Goal: Task Accomplishment & Management: Complete application form

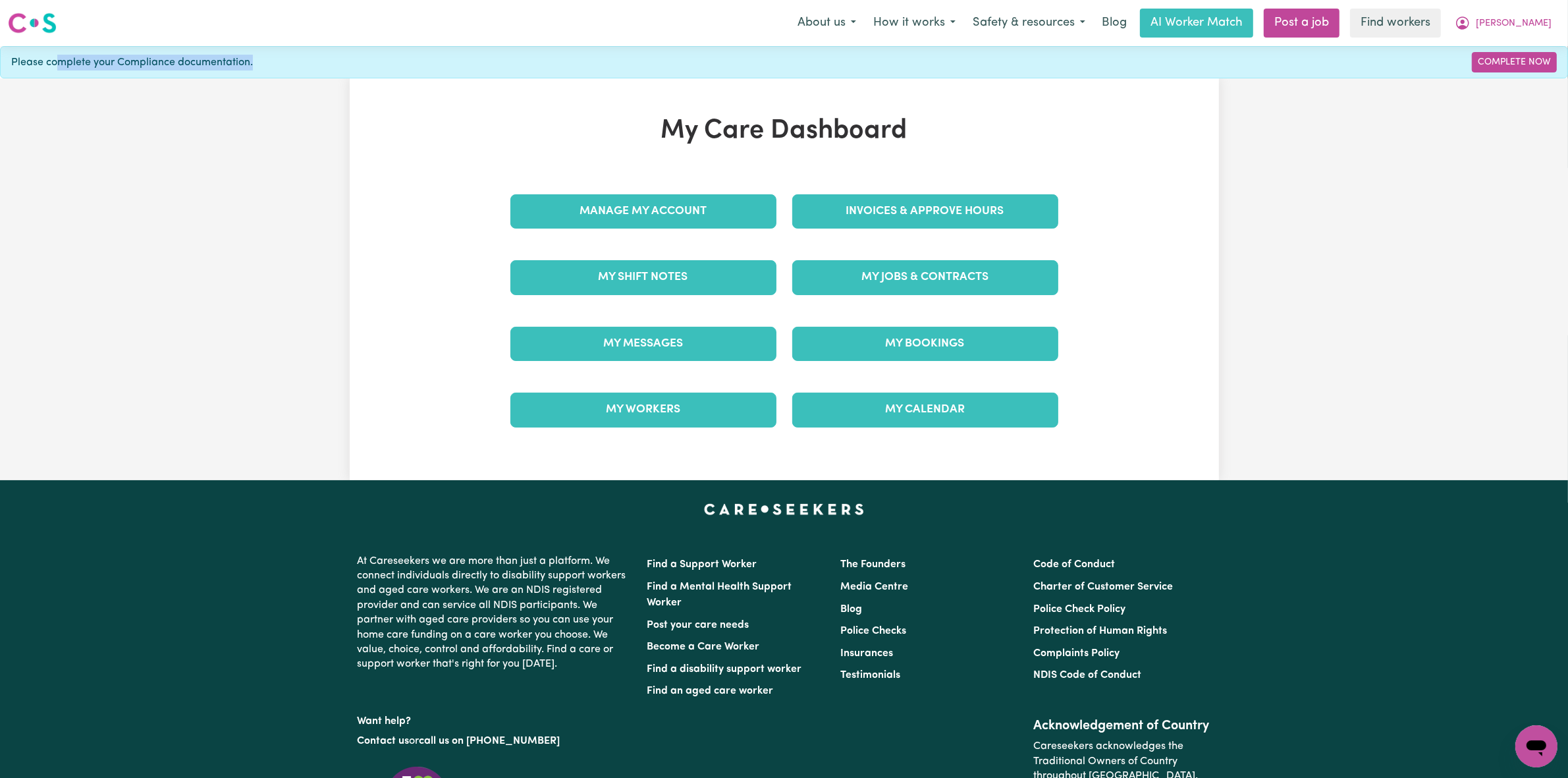
drag, startPoint x: 56, startPoint y: 70, endPoint x: 1057, endPoint y: 66, distance: 1001.0
click at [959, 60] on div "Please complete your Compliance documentation. Complete Now" at bounding box center [784, 62] width 1568 height 32
click at [1267, 194] on div "My Care Dashboard Manage My Account Invoices & Approve Hours My Shift Notes My …" at bounding box center [784, 279] width 1568 height 402
click at [1340, 23] on link "Post a job" at bounding box center [1302, 23] width 76 height 29
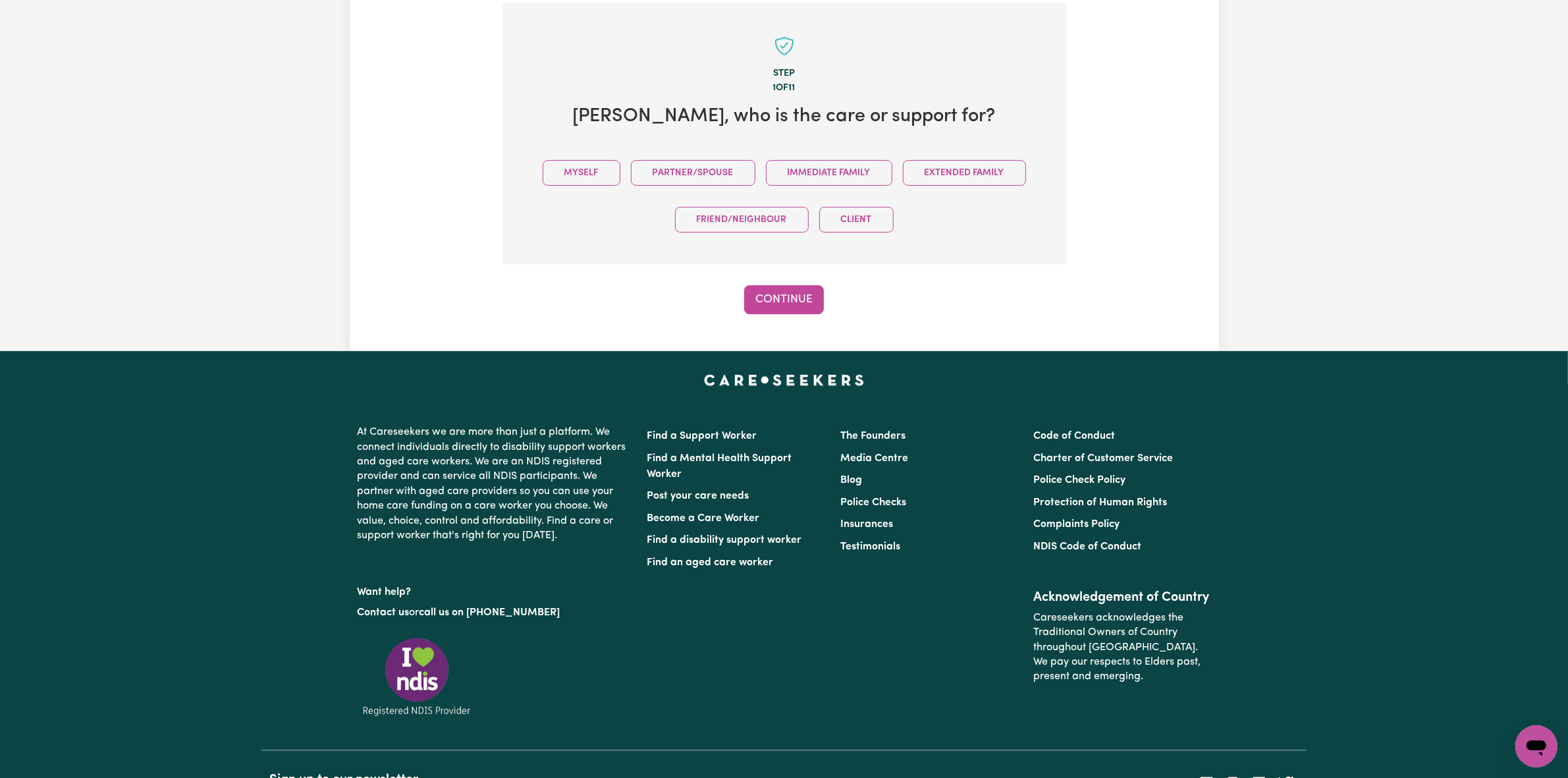
scroll to position [288, 0]
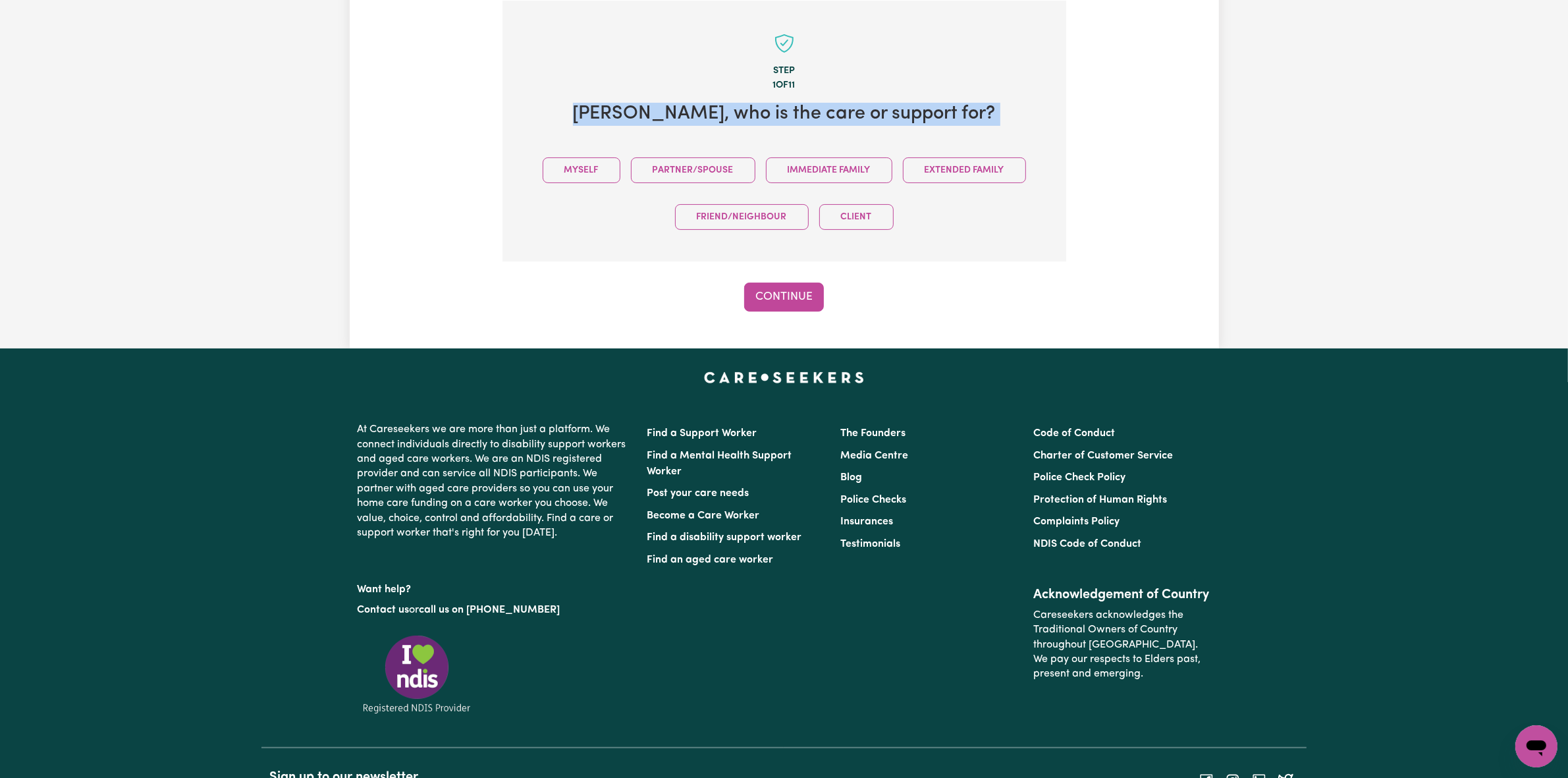
drag, startPoint x: 593, startPoint y: 103, endPoint x: 1029, endPoint y: 133, distance: 437.0
click at [1029, 133] on section "Step 1 of 11 [PERSON_NAME] , who is the care or support for? Myself Partner/Spo…" at bounding box center [784, 131] width 563 height 261
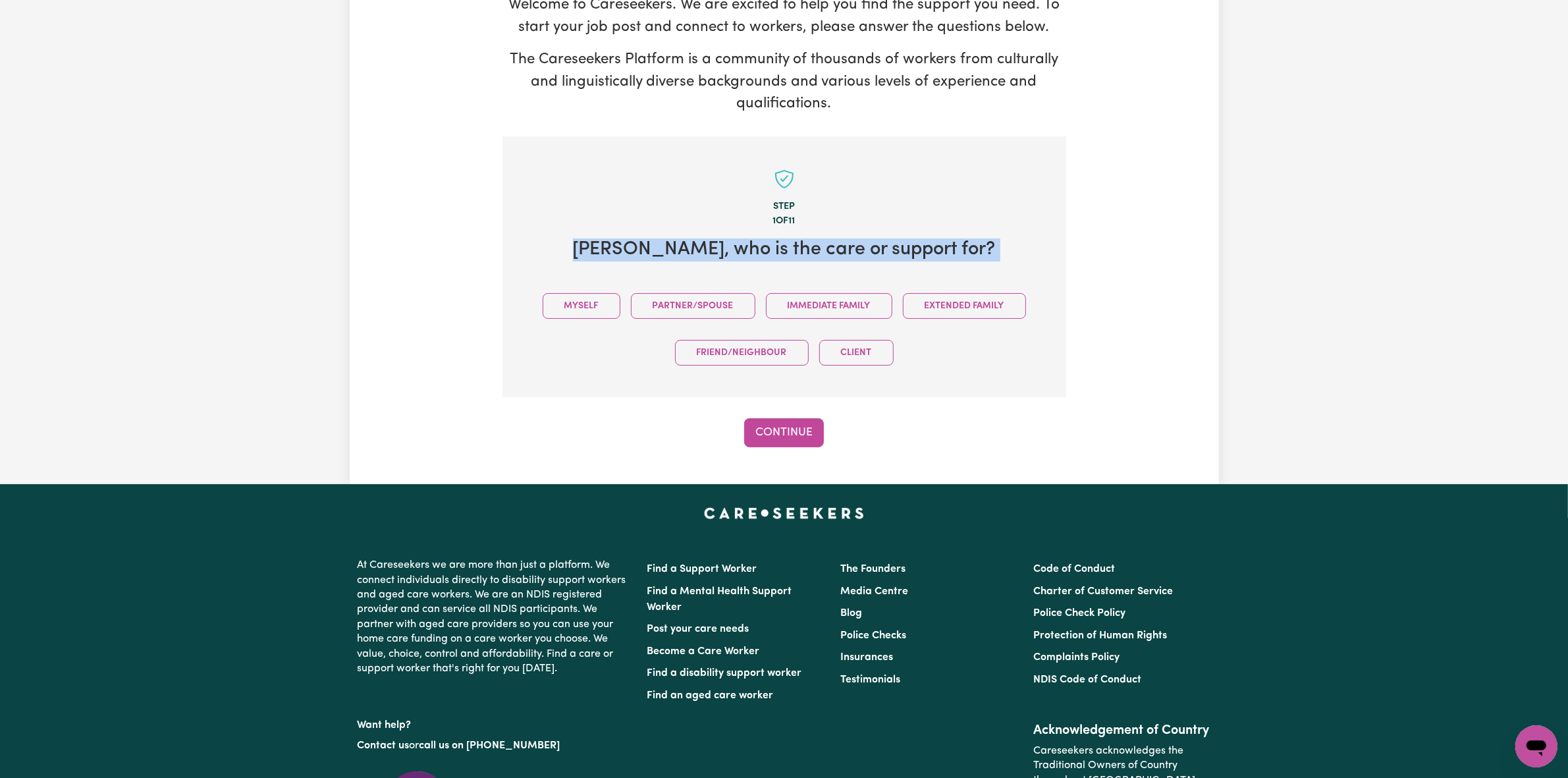
scroll to position [123, 0]
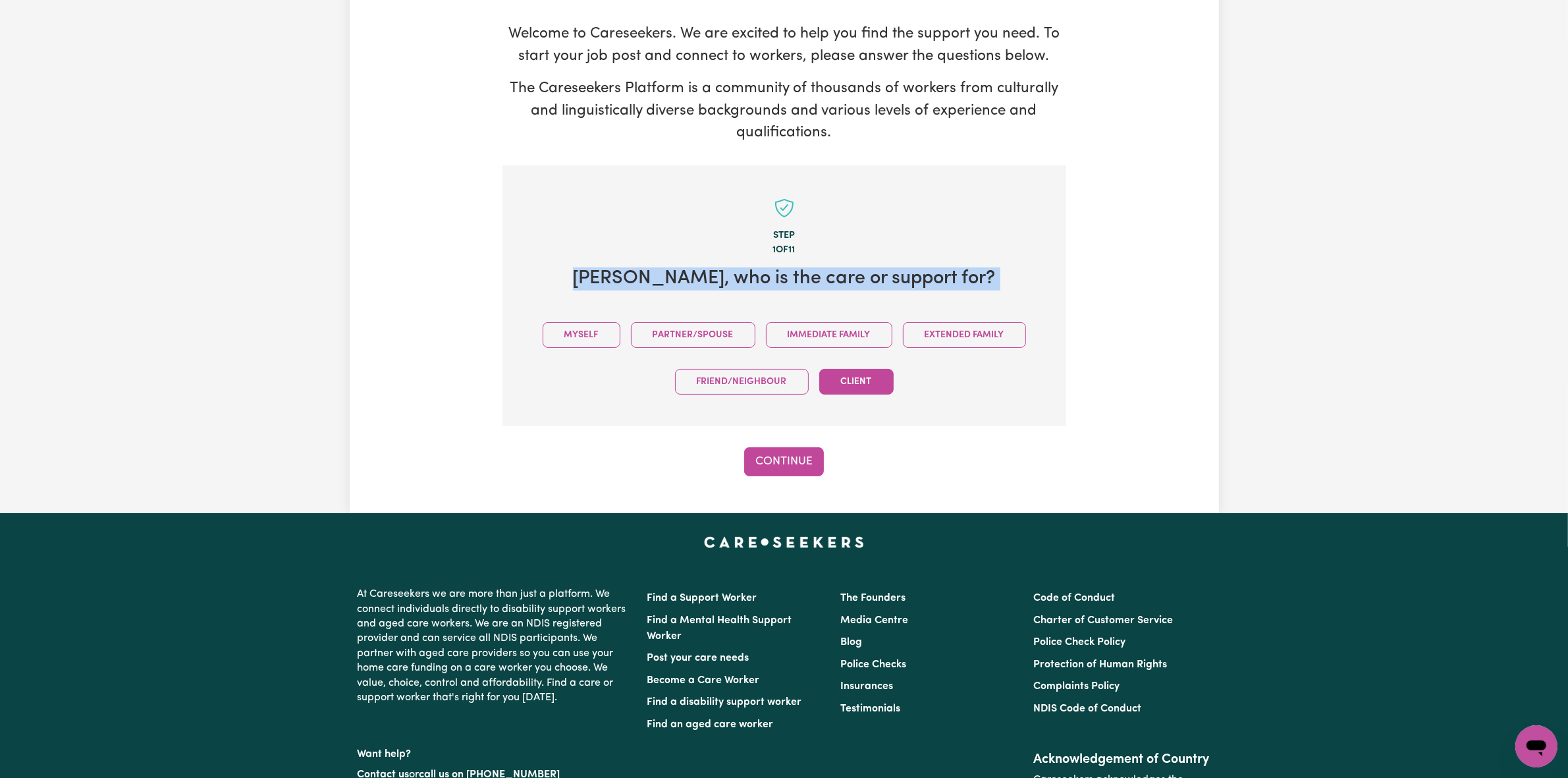
click at [853, 387] on button "Client" at bounding box center [856, 381] width 74 height 25
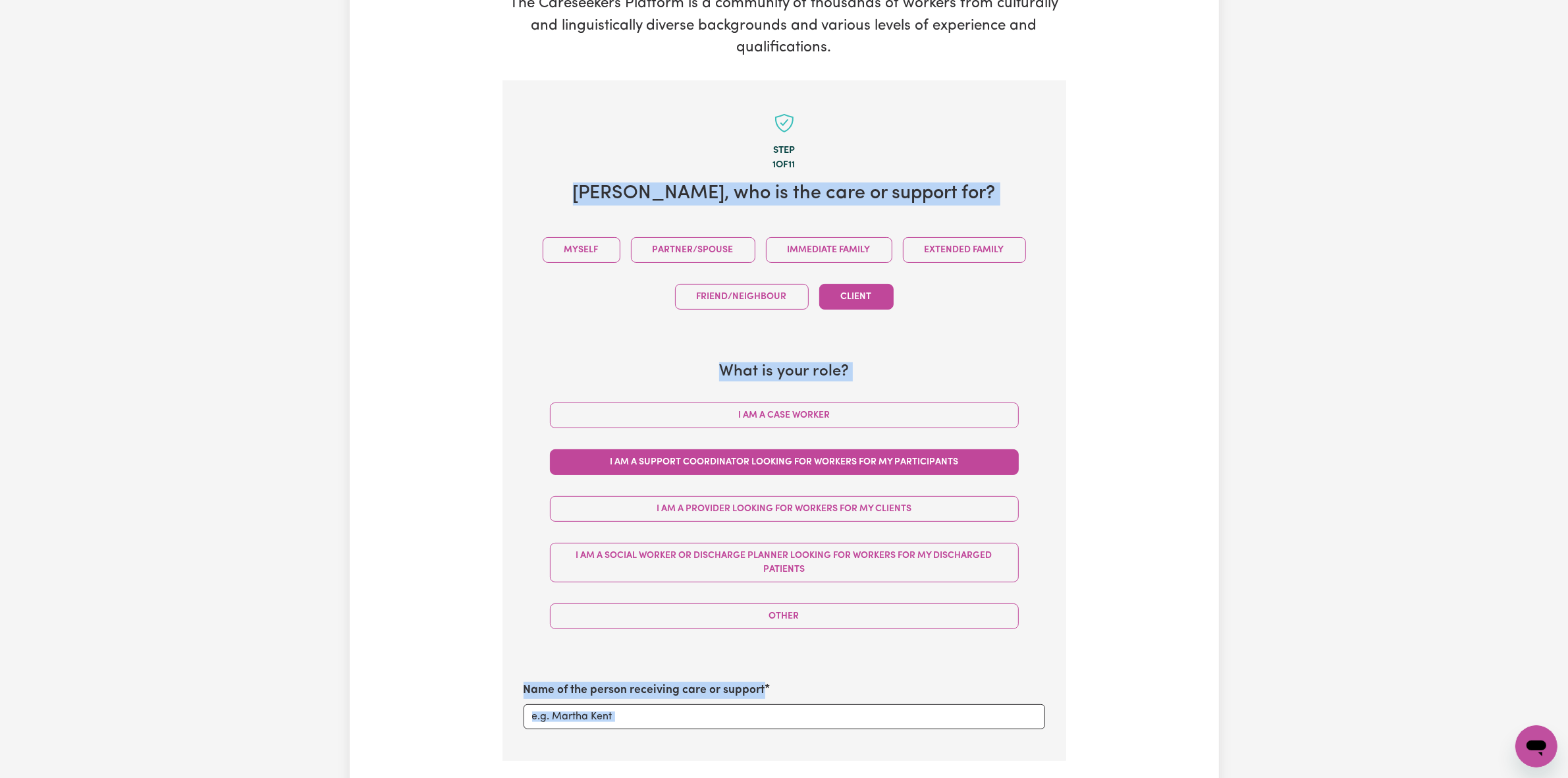
scroll to position [288, 0]
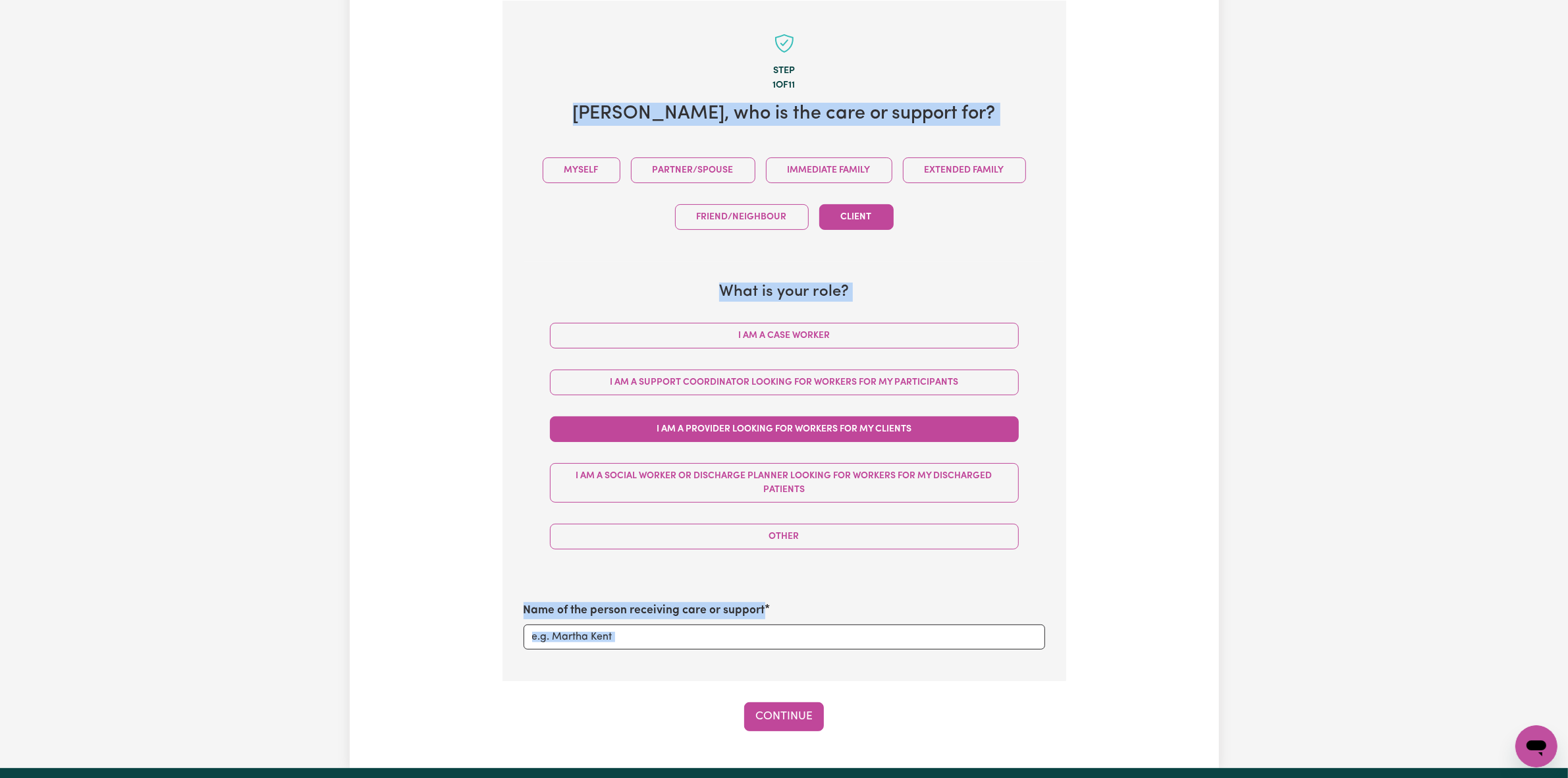
click at [877, 423] on button "I am a Provider looking for workers for my clients" at bounding box center [784, 429] width 469 height 25
click at [812, 647] on input "Name of the person receiving care or support" at bounding box center [784, 637] width 522 height 25
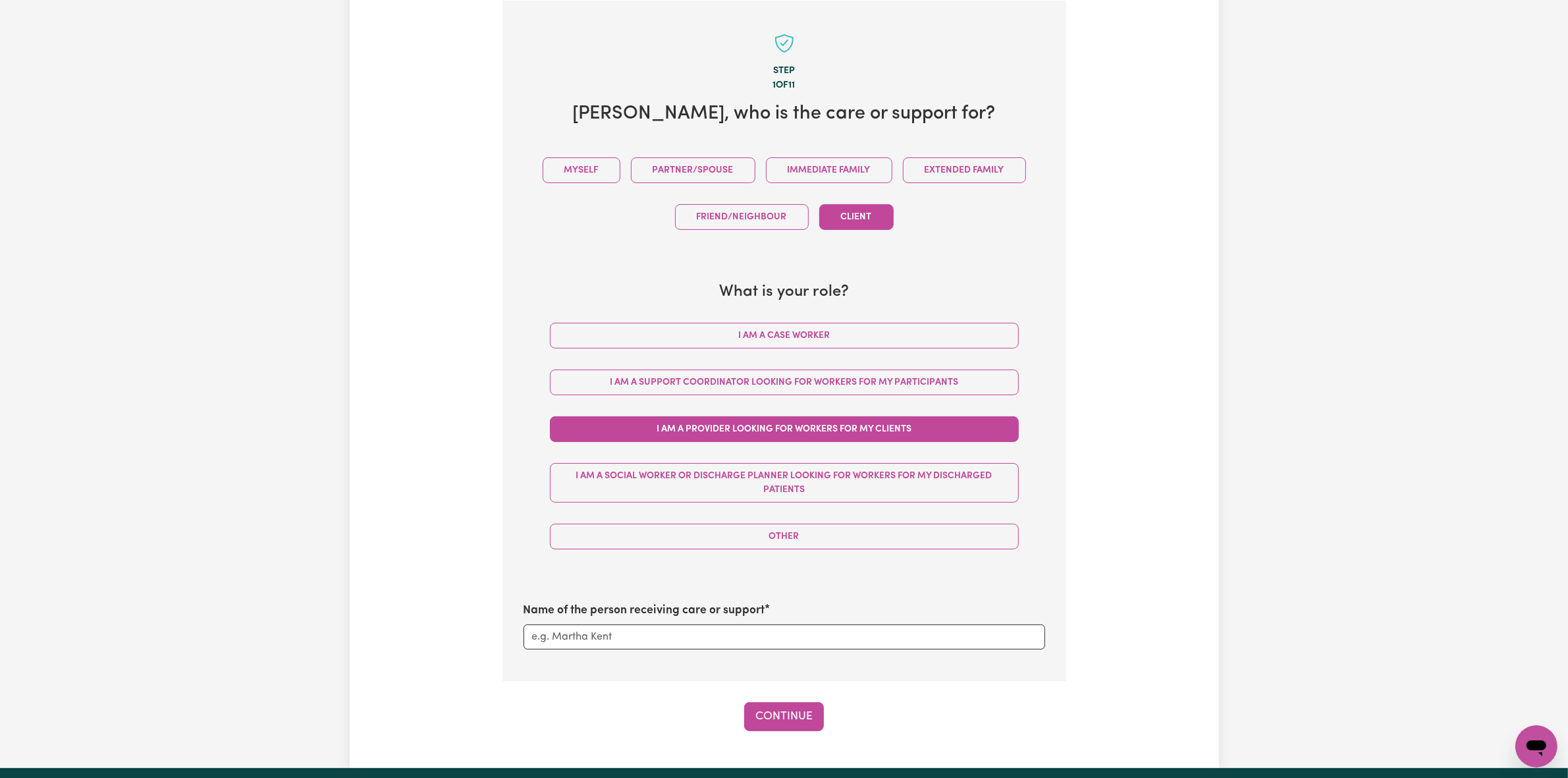
click at [655, 662] on section "Step 1 of 11 [PERSON_NAME] , who is the care or support for? Myself Partner/Spo…" at bounding box center [784, 341] width 563 height 680
click at [650, 630] on input "Name of the person receiving care or support" at bounding box center [784, 637] width 522 height 25
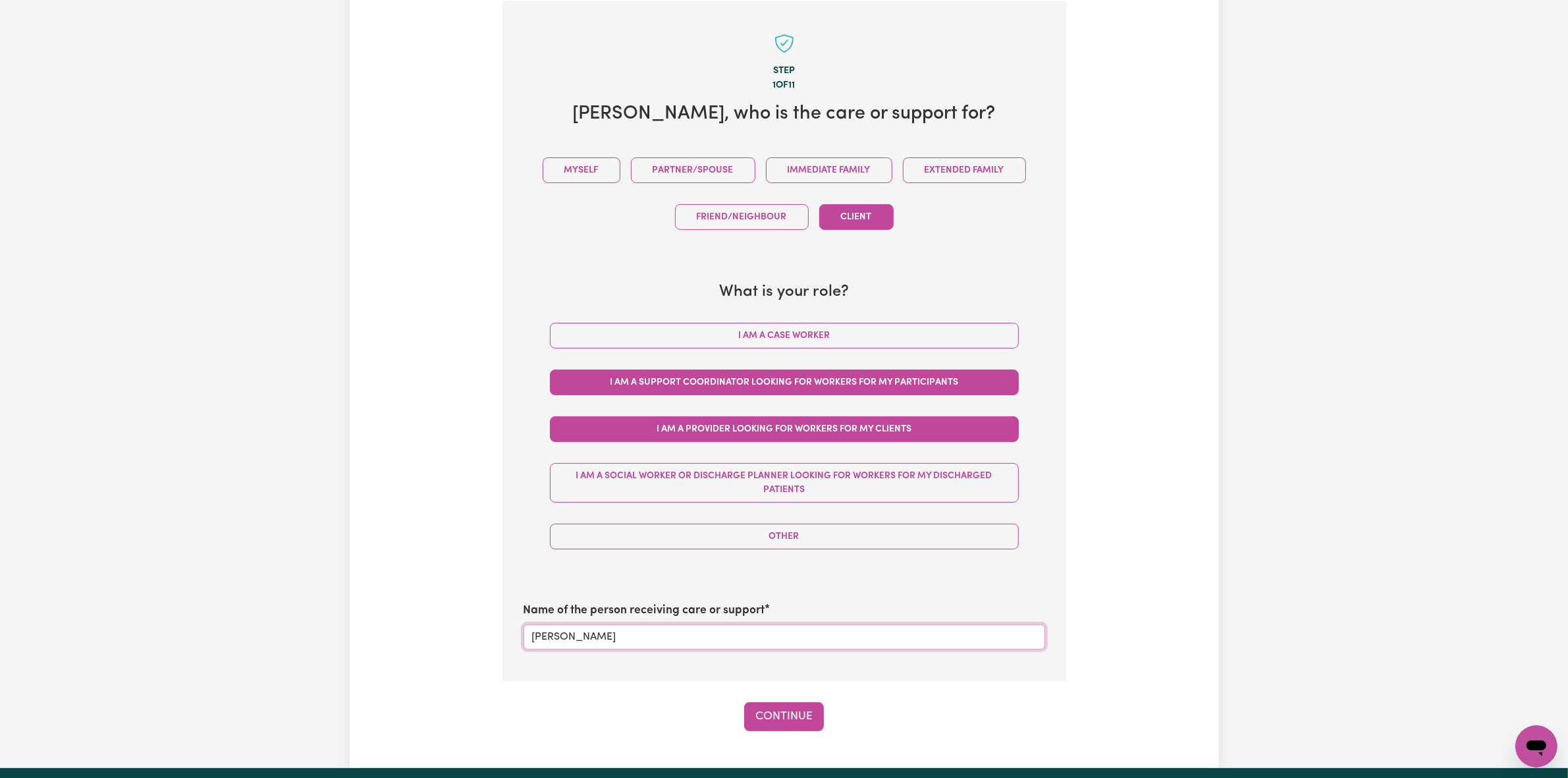
type input "[PERSON_NAME]"
click at [801, 385] on button "I am a Support Coordinator looking for workers for my participants" at bounding box center [784, 382] width 469 height 25
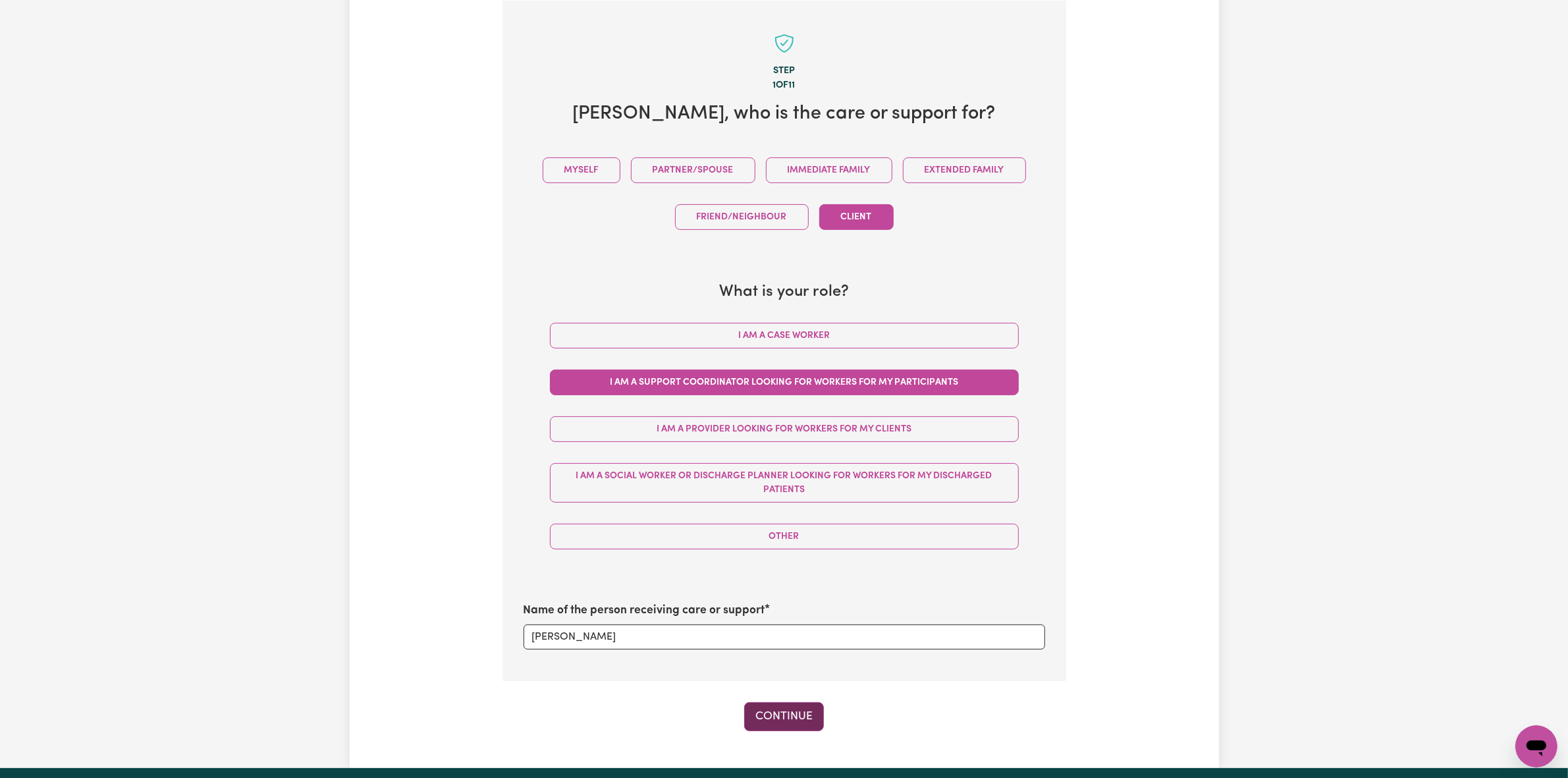
click at [766, 703] on button "Continue" at bounding box center [784, 716] width 79 height 29
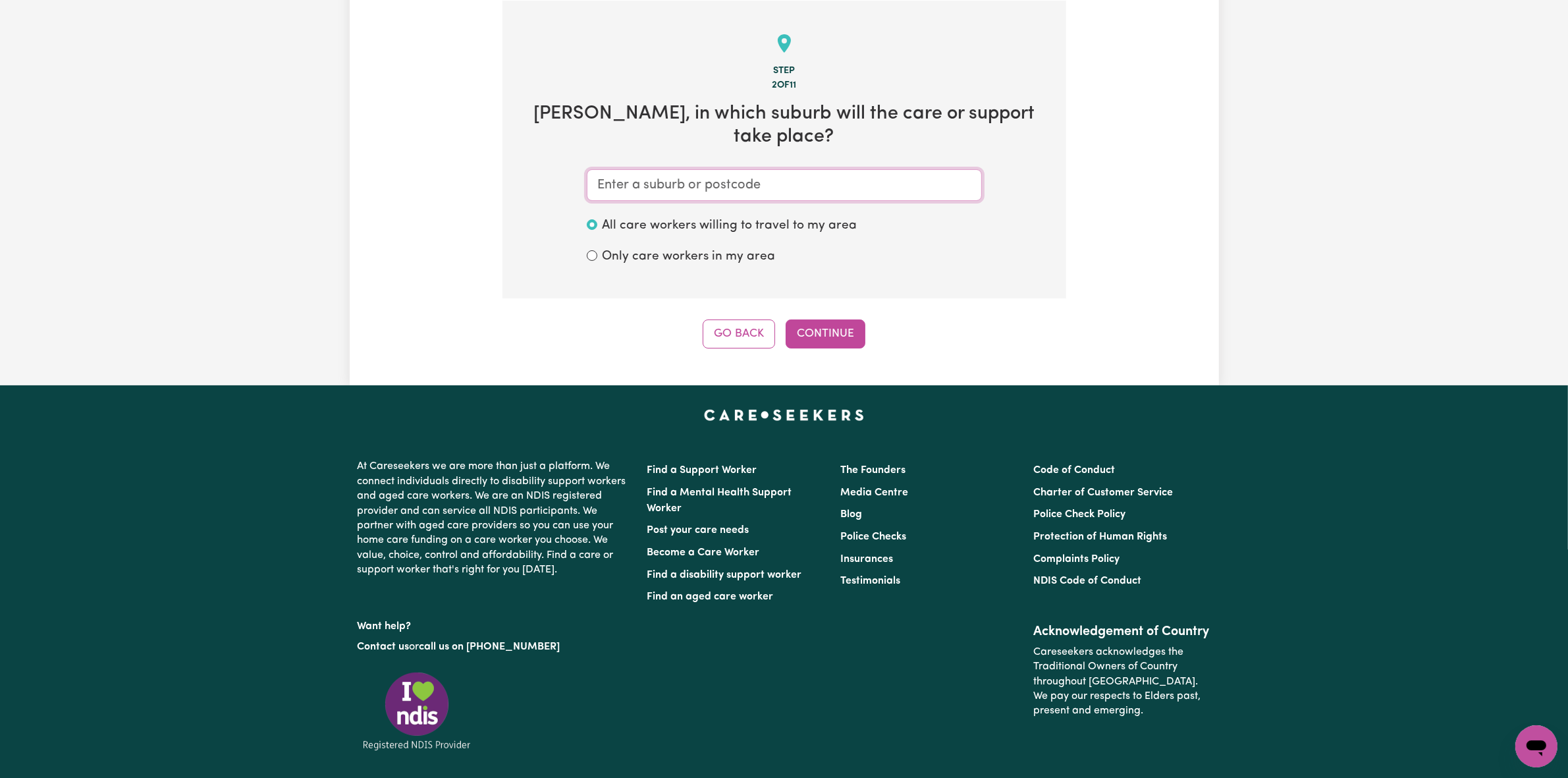
click at [775, 169] on input "text" at bounding box center [784, 185] width 395 height 31
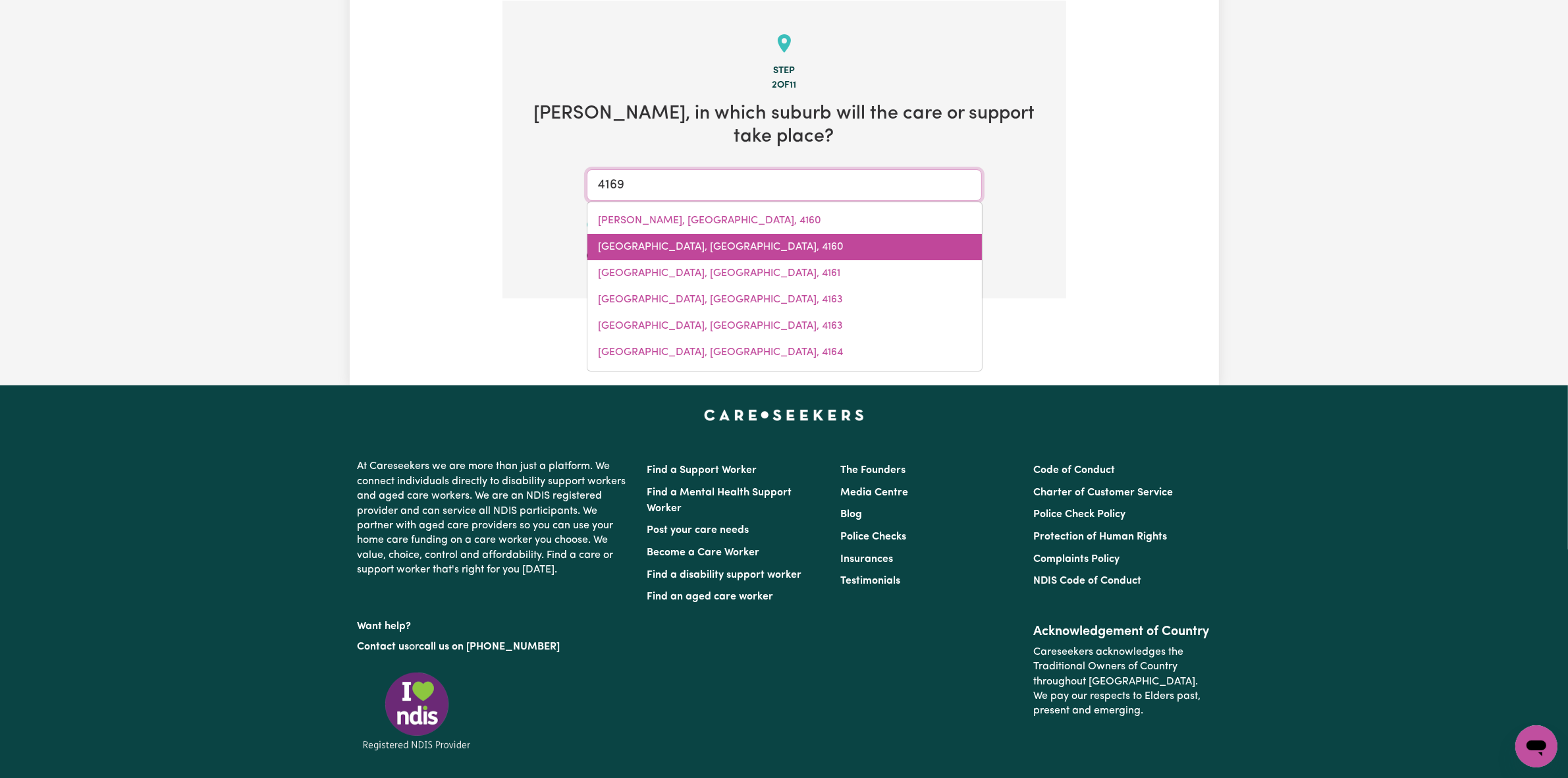
click at [754, 242] on span "[GEOGRAPHIC_DATA], [GEOGRAPHIC_DATA], 4160" at bounding box center [721, 247] width 245 height 10
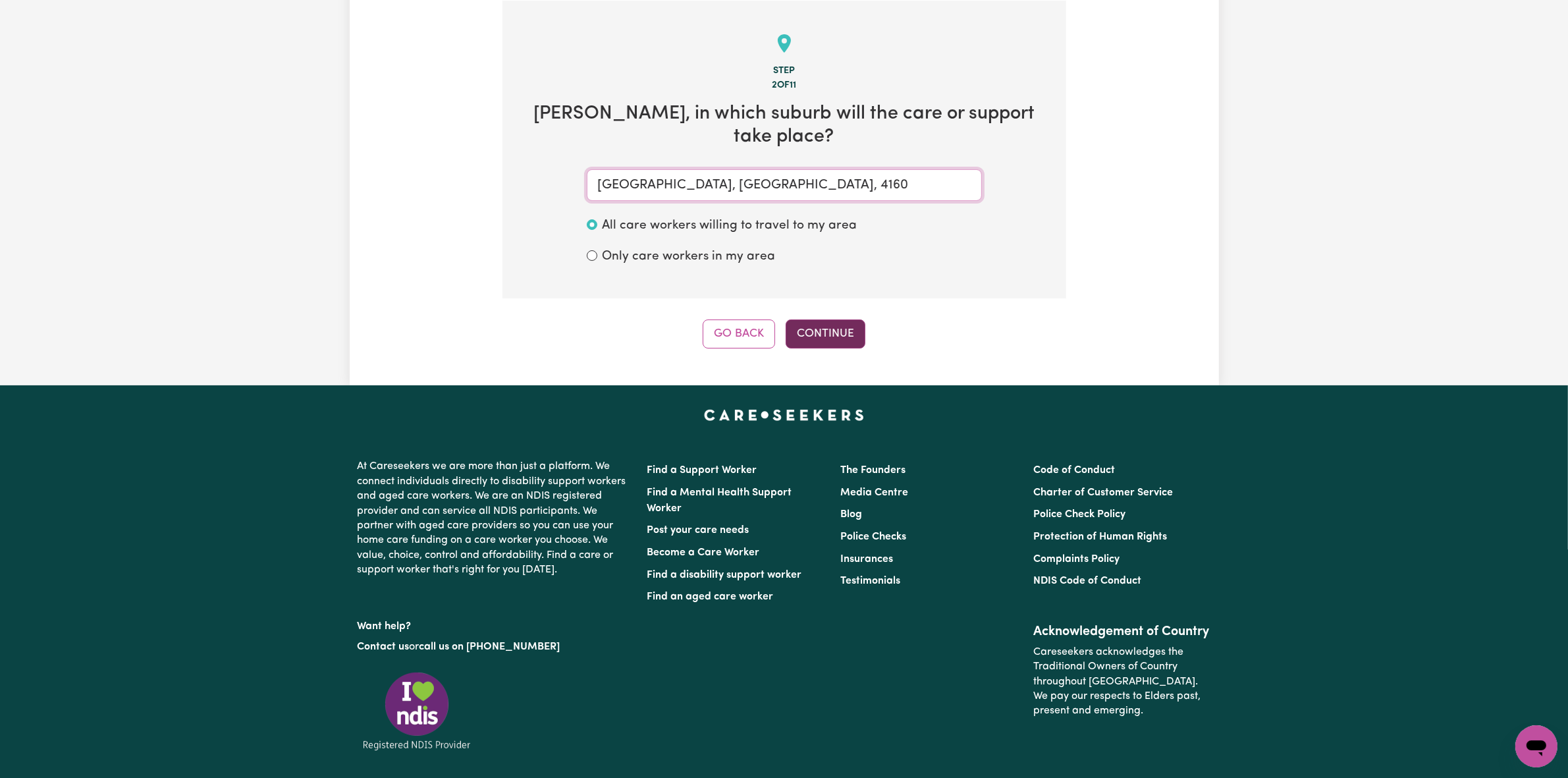
type input "[GEOGRAPHIC_DATA], [GEOGRAPHIC_DATA], 4160"
click at [850, 320] on button "Continue" at bounding box center [825, 334] width 79 height 29
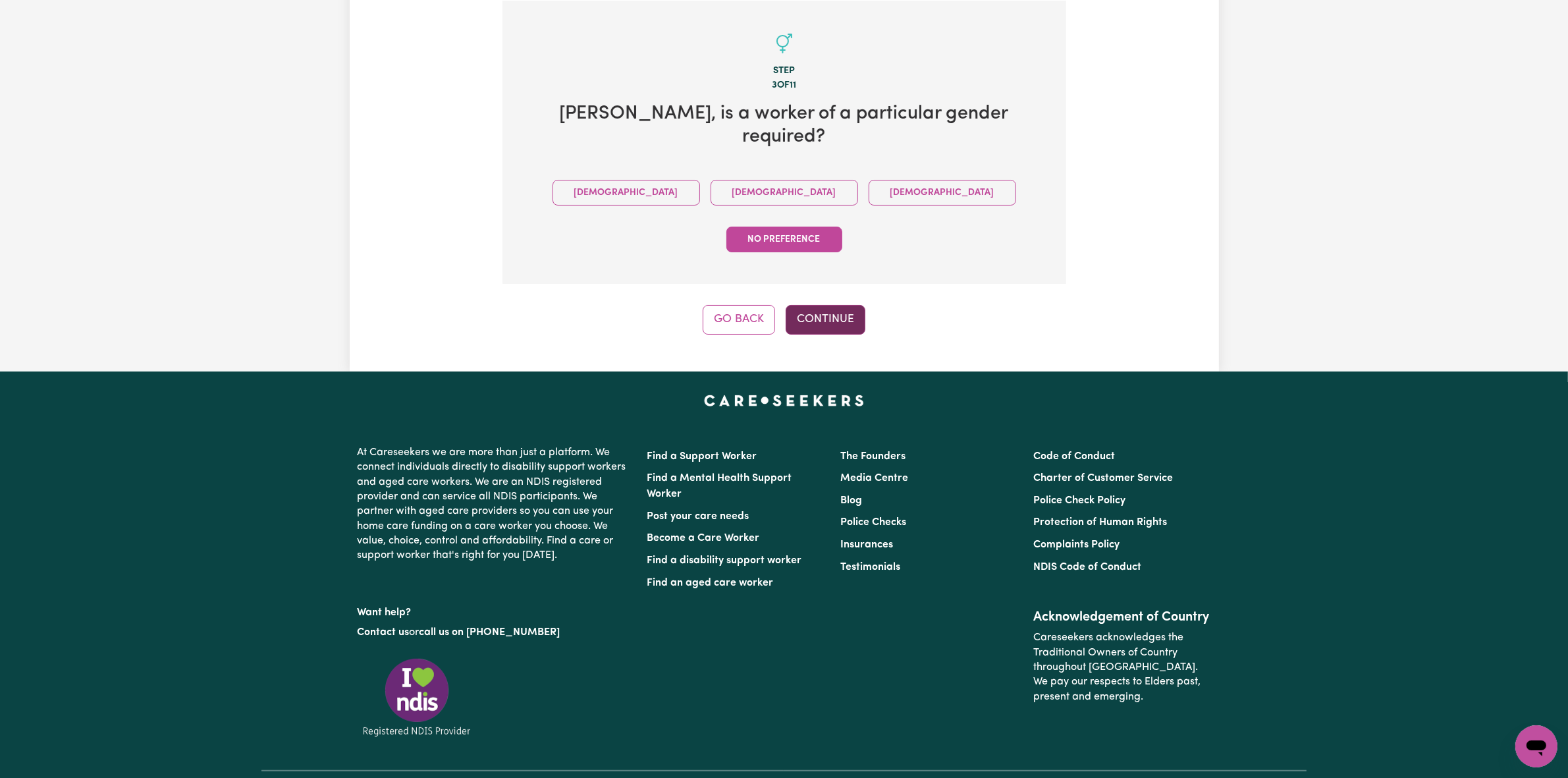
click at [835, 305] on button "Continue" at bounding box center [825, 319] width 79 height 29
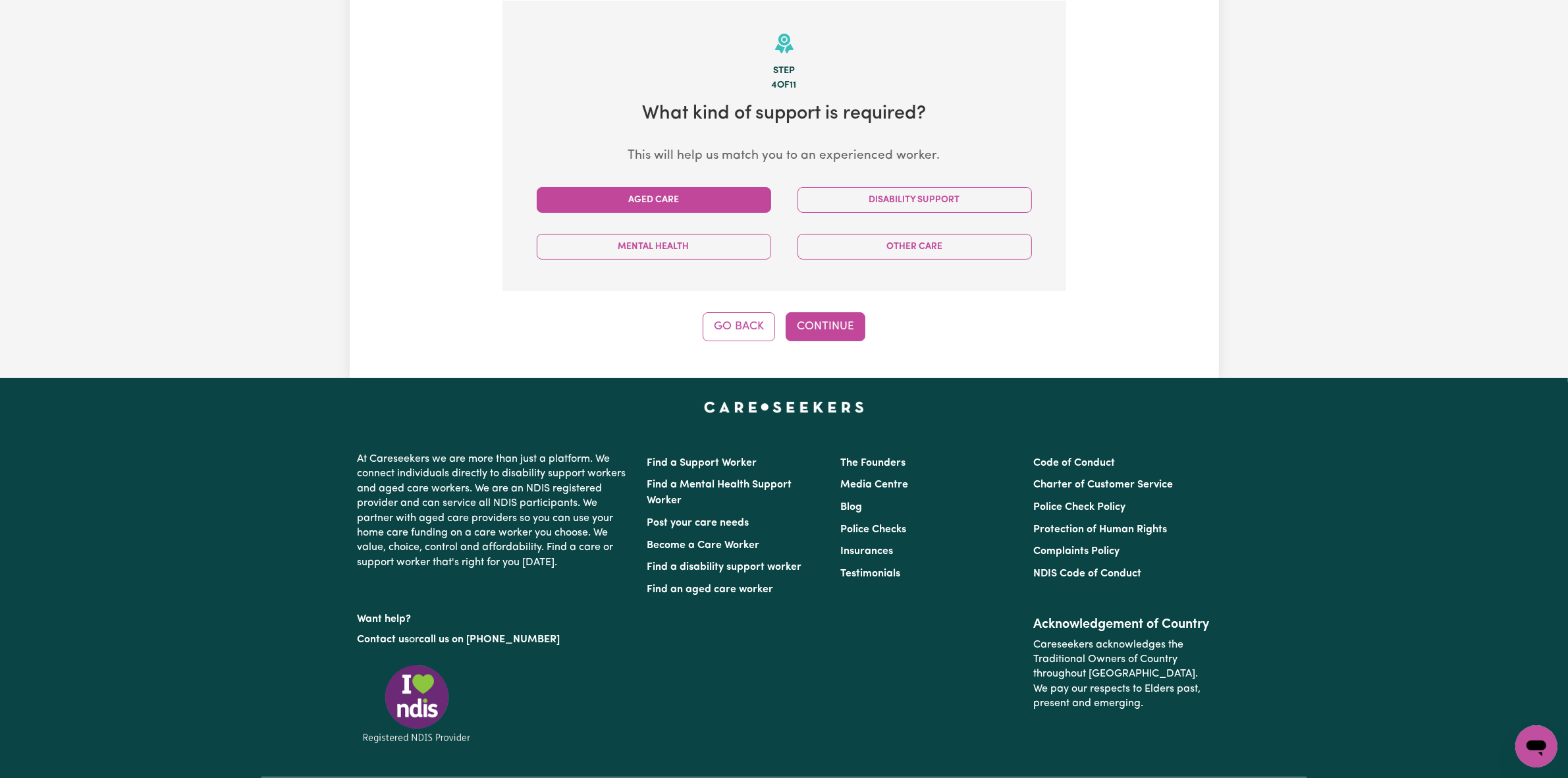
click at [712, 198] on button "Aged Care" at bounding box center [654, 199] width 234 height 25
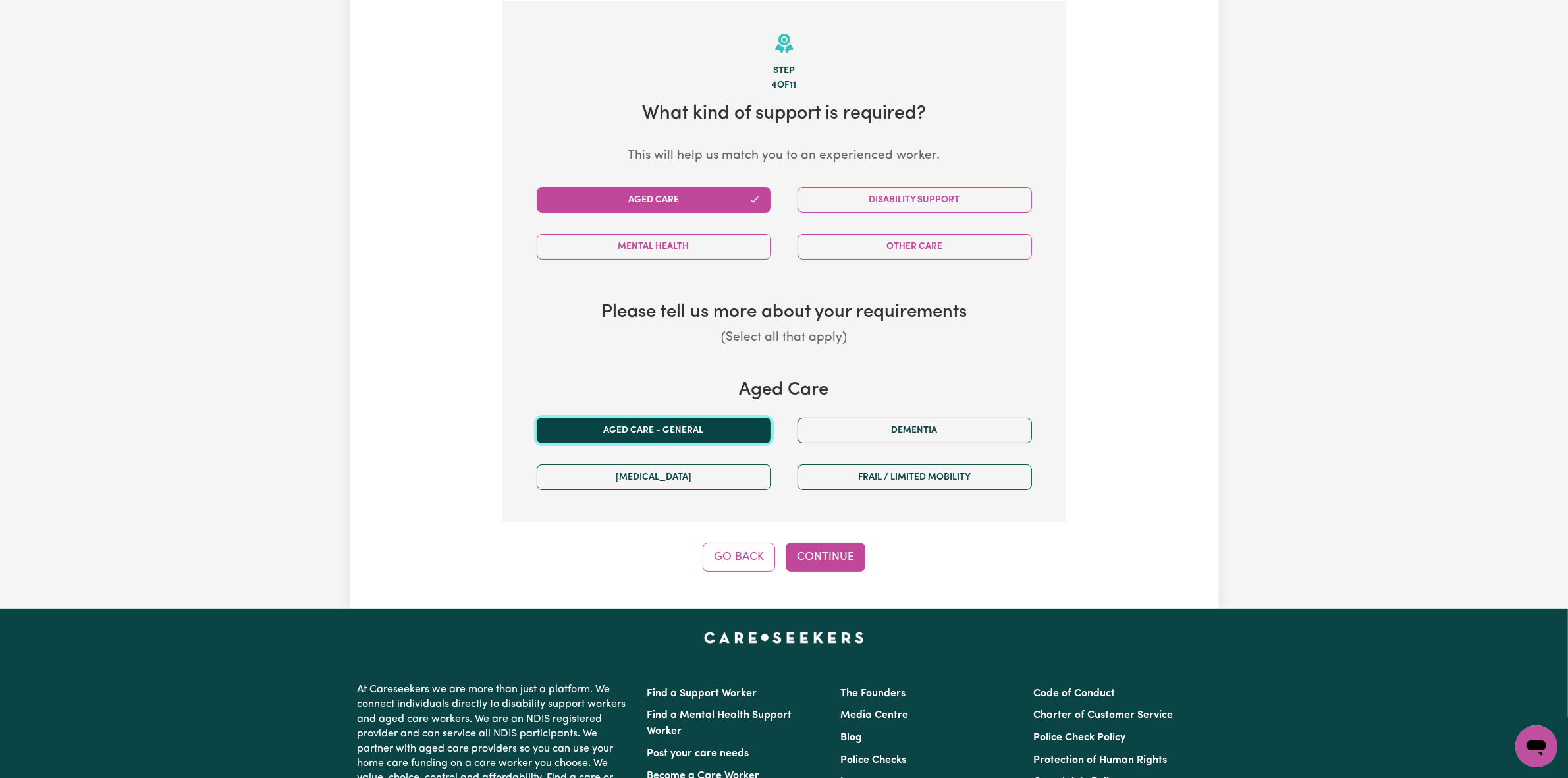
click at [672, 431] on button "Aged care - General" at bounding box center [654, 430] width 234 height 25
click at [829, 566] on button "Continue" at bounding box center [825, 556] width 79 height 29
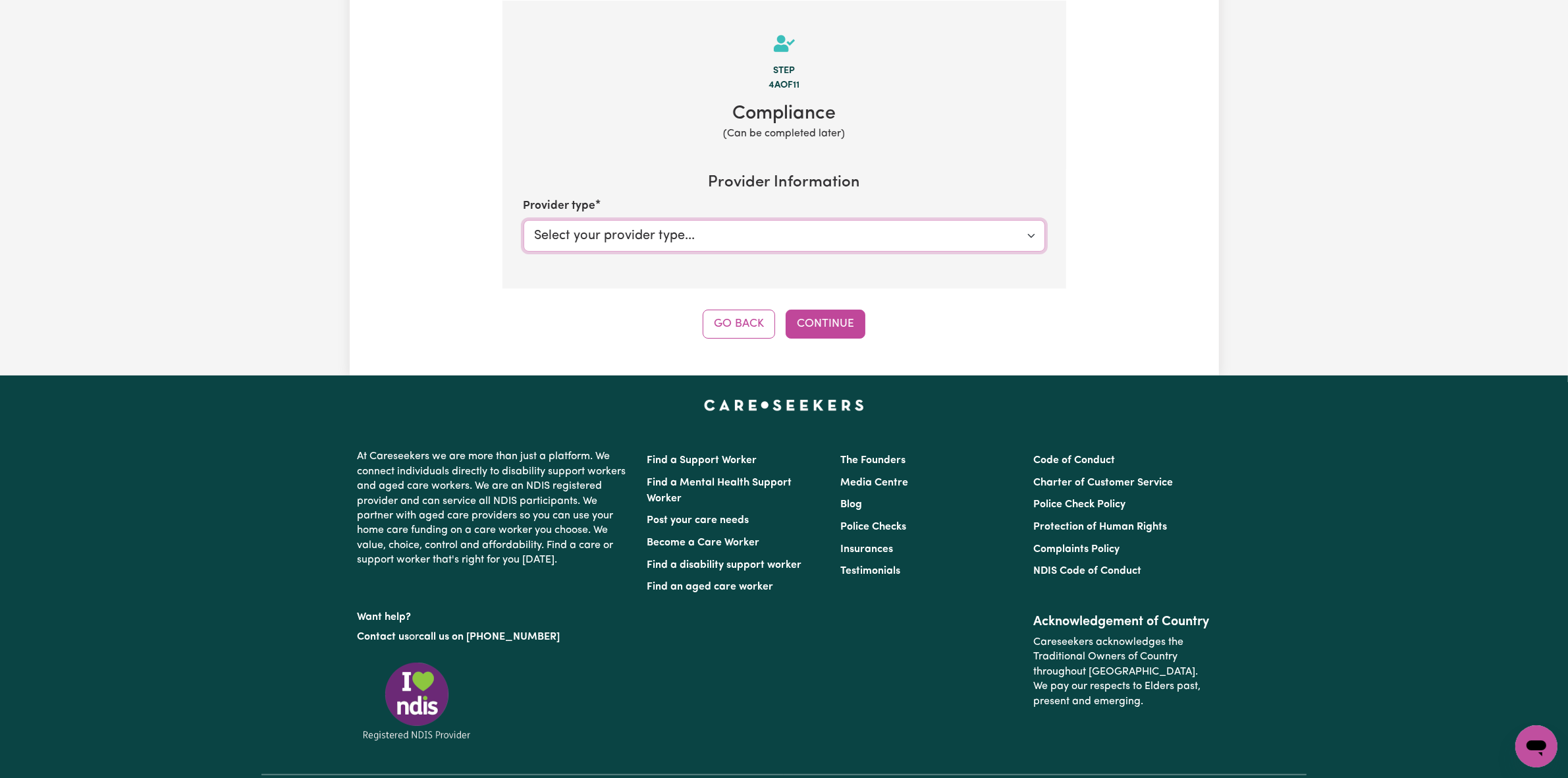
click at [782, 244] on select "Select your provider type... Privately Aged Care / Home Care Package" at bounding box center [784, 236] width 522 height 31
click at [523, 220] on select "Select your provider type... Privately Aged Care / Home Care Package" at bounding box center [784, 236] width 522 height 31
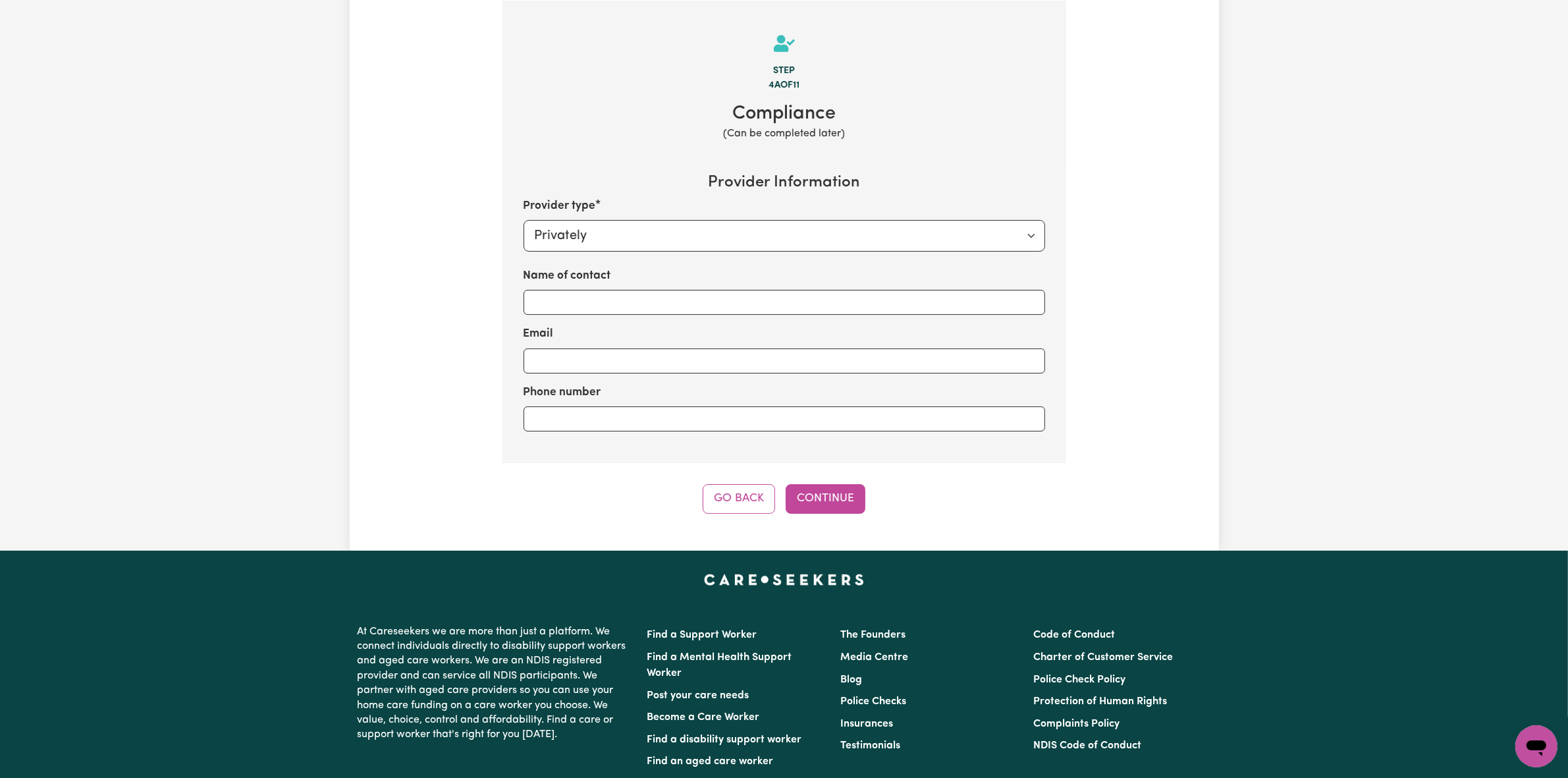
click at [715, 293] on input "Name of contact" at bounding box center [784, 302] width 522 height 25
click at [723, 231] on select "Select your provider type... Privately Aged Care / Home Care Package" at bounding box center [784, 236] width 522 height 31
select select "AGED_HOME_CARE"
click at [523, 220] on select "Select your provider type... Privately Aged Care / Home Care Package" at bounding box center [784, 236] width 522 height 31
click at [735, 314] on div "Aged Care Home Care Provider Contact person Email address of contact" at bounding box center [784, 349] width 522 height 164
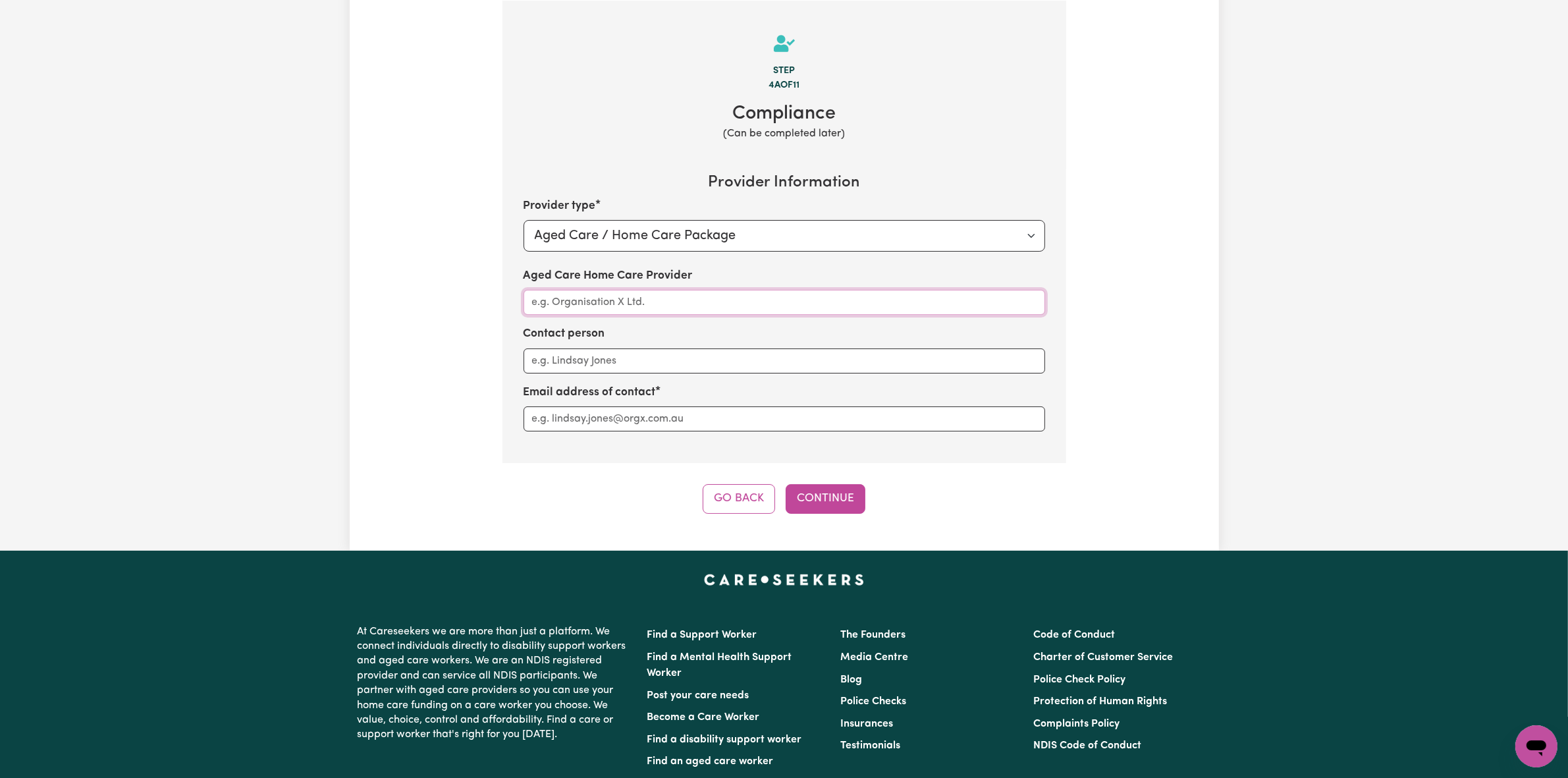
click at [718, 304] on input "Aged Care Home Care Provider" at bounding box center [784, 302] width 522 height 25
click at [770, 301] on input "Aged Care Home Care Provider" at bounding box center [784, 302] width 522 height 25
type input "Trilogy Care"
click at [698, 357] on input "Contact person" at bounding box center [784, 361] width 522 height 25
drag, startPoint x: 640, startPoint y: 361, endPoint x: 513, endPoint y: 356, distance: 127.1
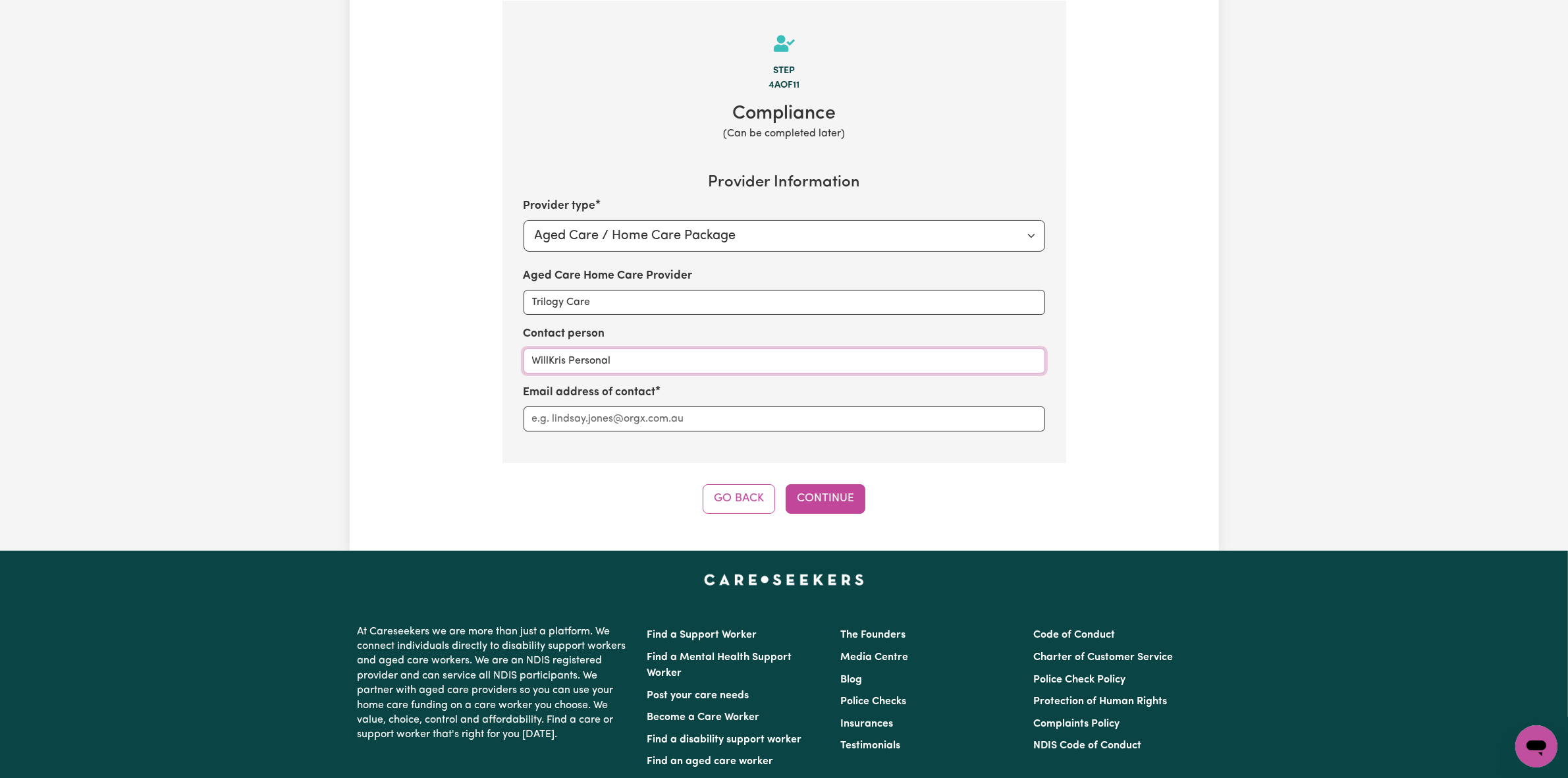
click at [513, 356] on section "Step 4a of 11 Compliance (Can be completed later) Provider Information Provider…" at bounding box center [784, 231] width 563 height 462
type input "[PERSON_NAME]"
click at [571, 409] on input "Aged Care Home Care Provider" at bounding box center [784, 418] width 522 height 25
click at [606, 419] on input "Aged Care Home Care Provider" at bounding box center [784, 418] width 522 height 25
type input "[EMAIL_ADDRESS][DOMAIN_NAME]"
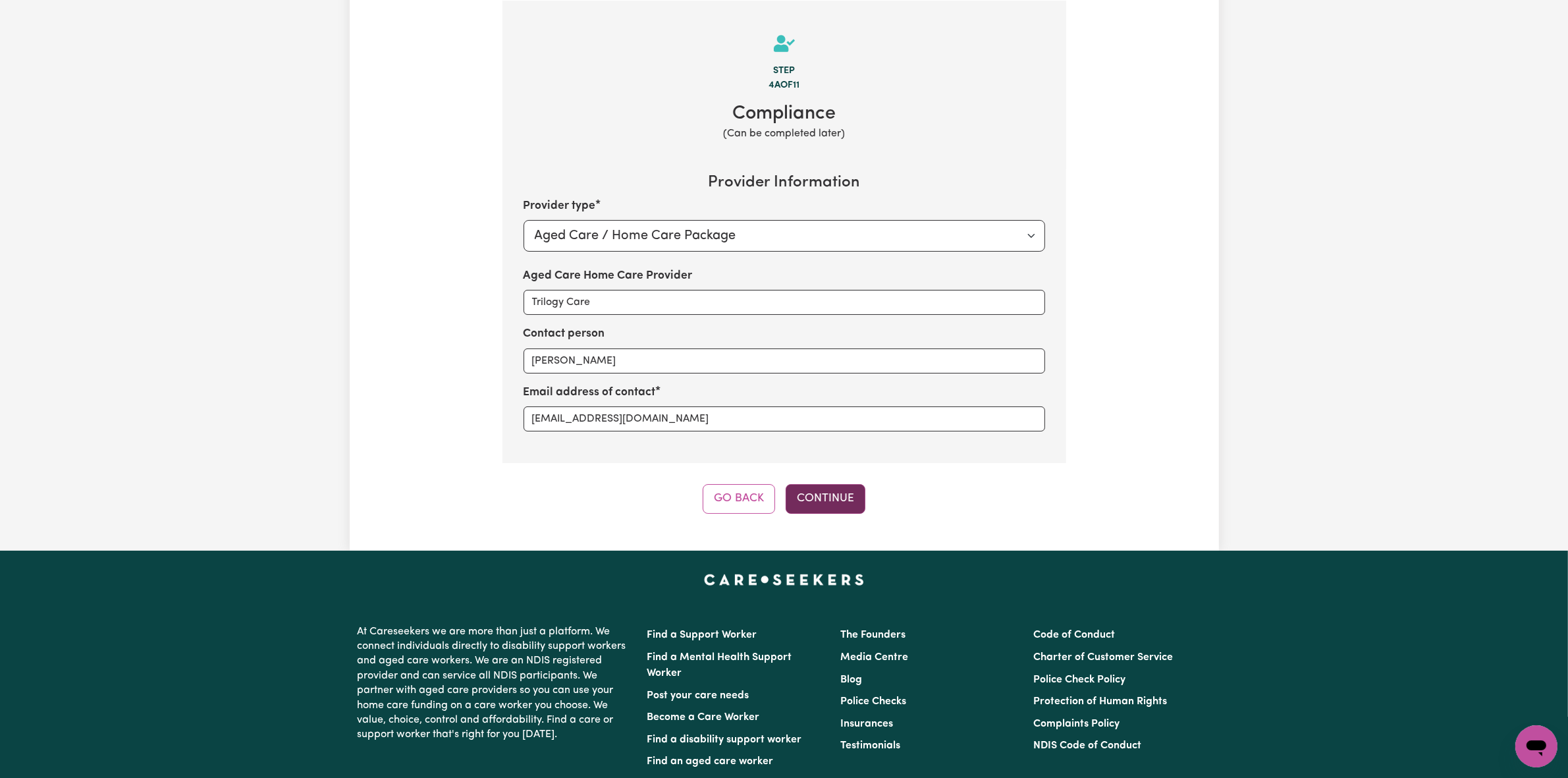
click at [834, 506] on button "Continue" at bounding box center [825, 498] width 79 height 29
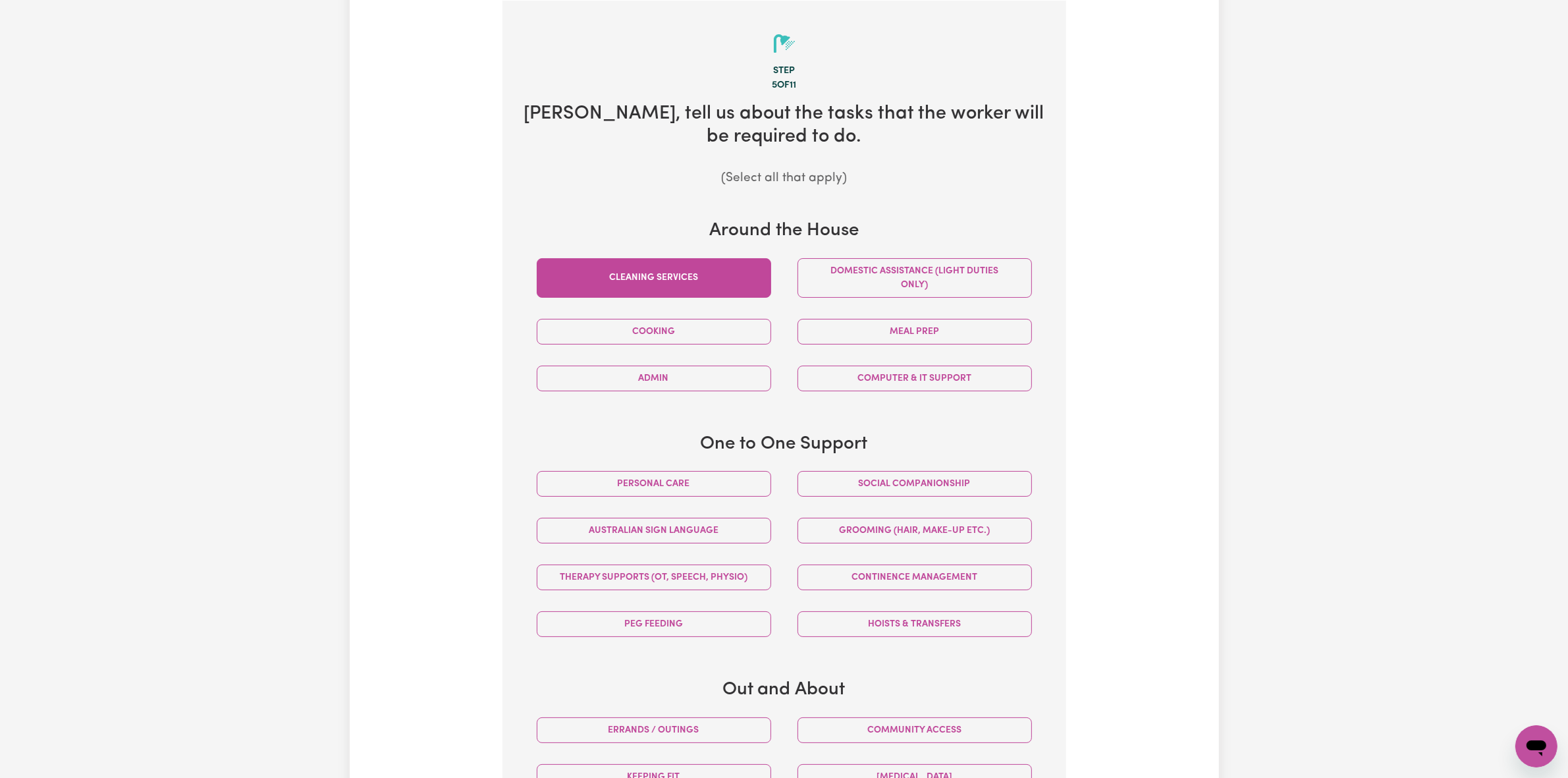
click at [748, 277] on button "Cleaning services" at bounding box center [654, 278] width 234 height 39
click at [781, 328] on div "Cooking" at bounding box center [653, 332] width 261 height 47
click at [726, 320] on button "Cooking" at bounding box center [654, 331] width 234 height 25
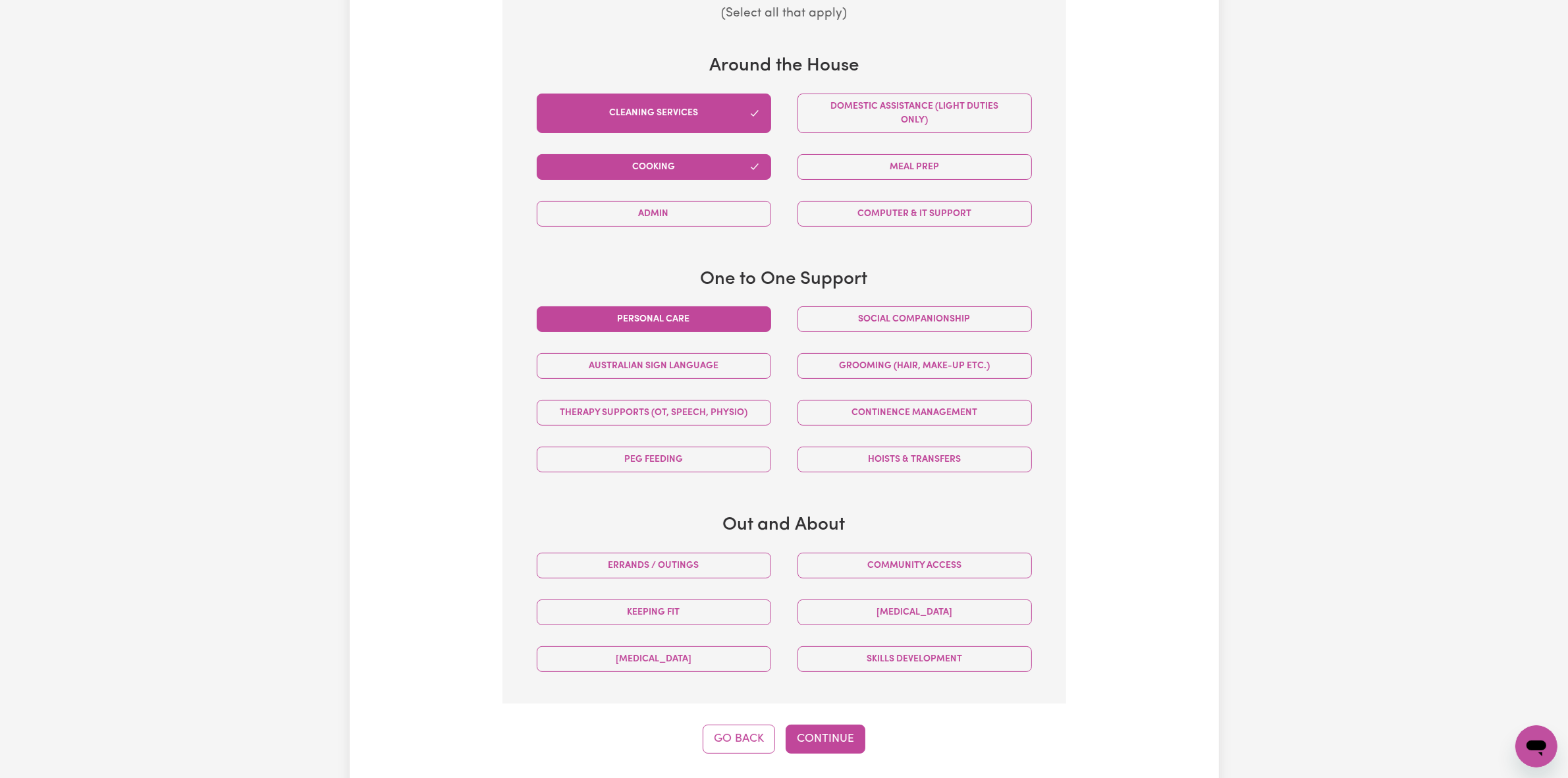
click at [738, 317] on button "Personal care" at bounding box center [654, 319] width 234 height 25
click at [826, 735] on button "Continue" at bounding box center [825, 738] width 79 height 29
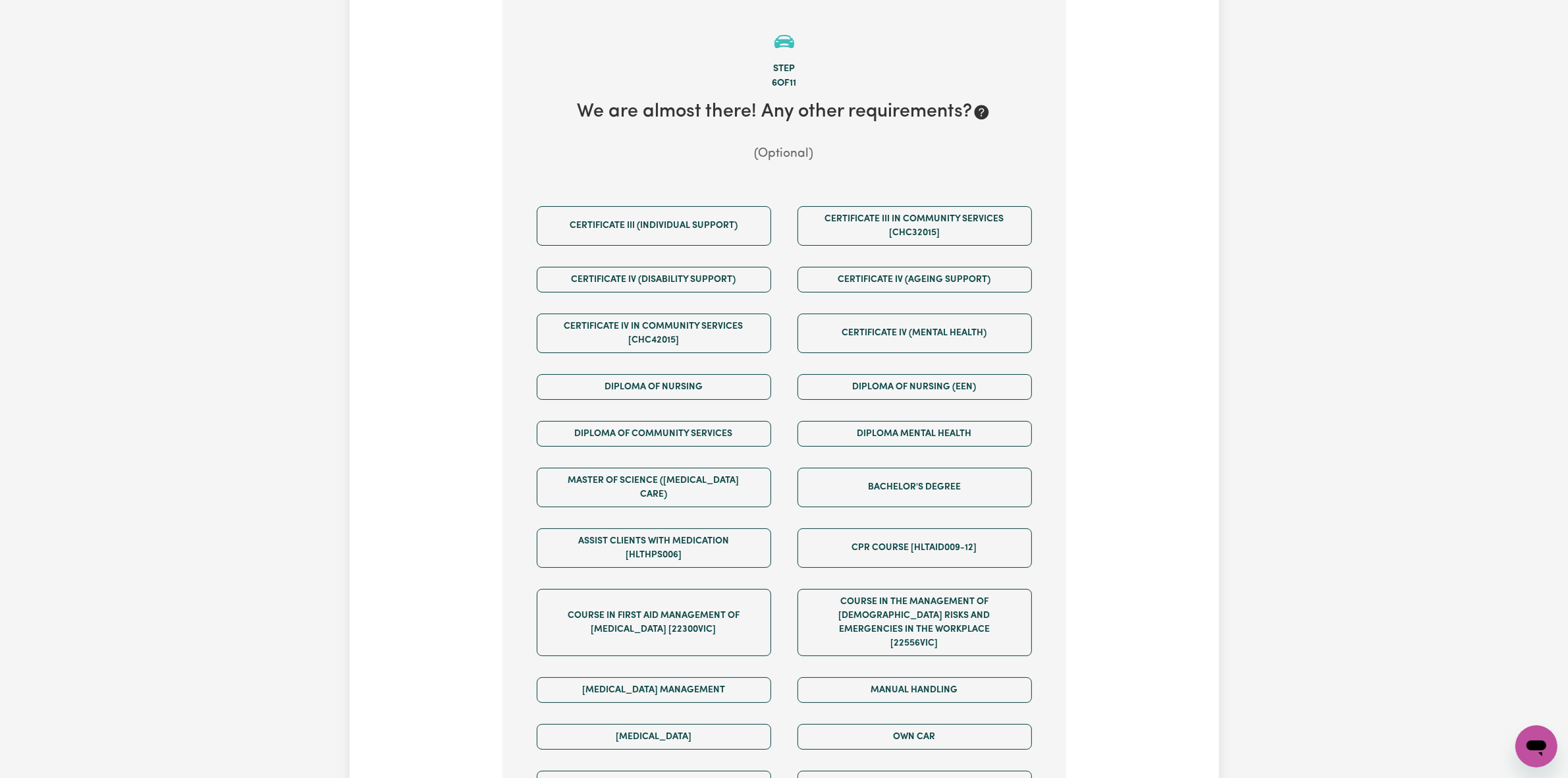
scroll to position [288, 0]
drag, startPoint x: 570, startPoint y: 103, endPoint x: 1052, endPoint y: 120, distance: 482.3
click at [1056, 119] on section "Step 6 of 11 We are almost there! Any other requirements? (Optional) Certificat…" at bounding box center [784, 462] width 563 height 922
click at [1052, 120] on section "Step 6 of 11 We are almost there! Any other requirements? (Optional) Certificat…" at bounding box center [784, 462] width 563 height 922
click at [668, 228] on button "Certificate III (Individual Support)" at bounding box center [654, 227] width 234 height 39
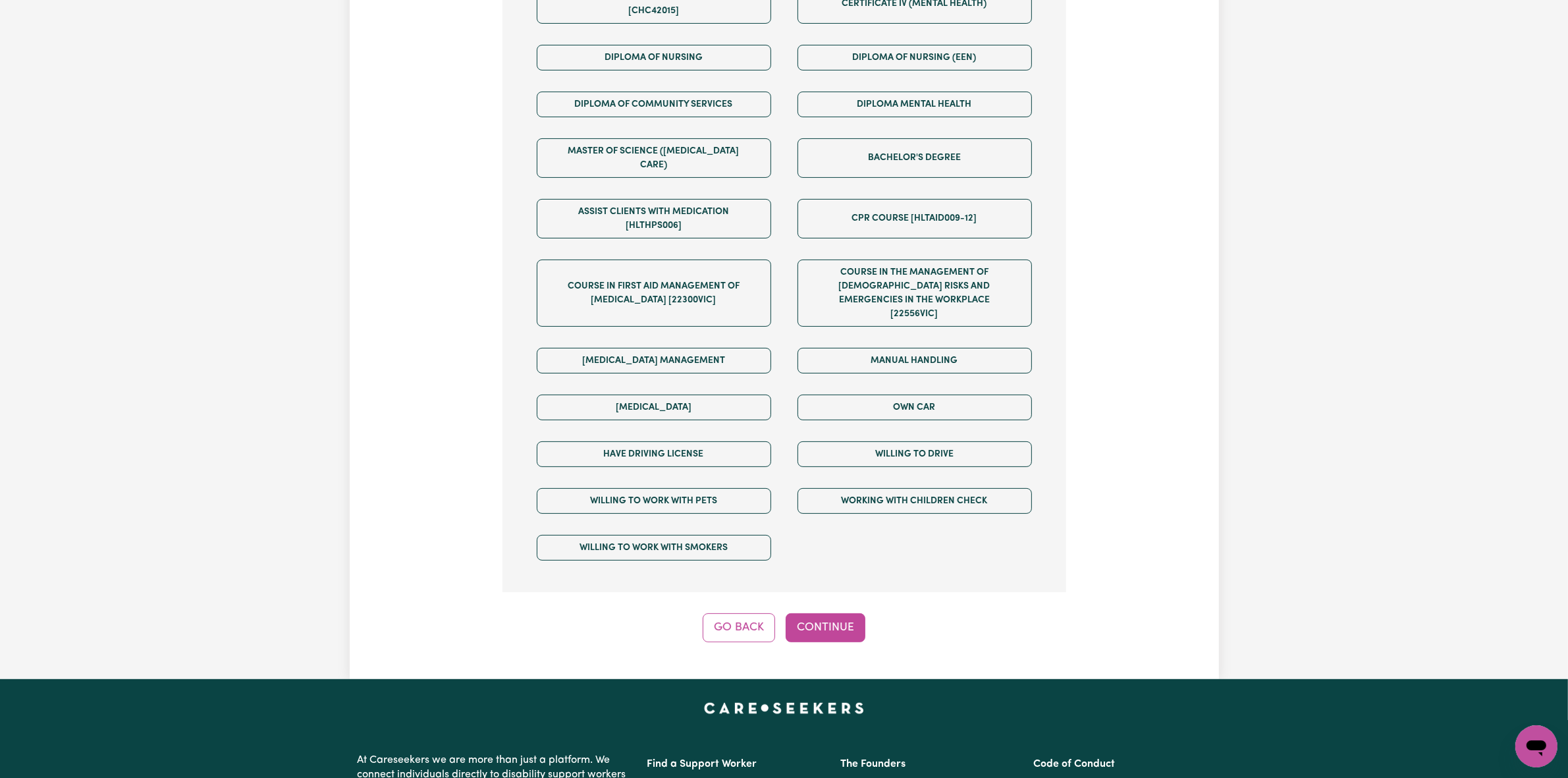
scroll to position [864, 0]
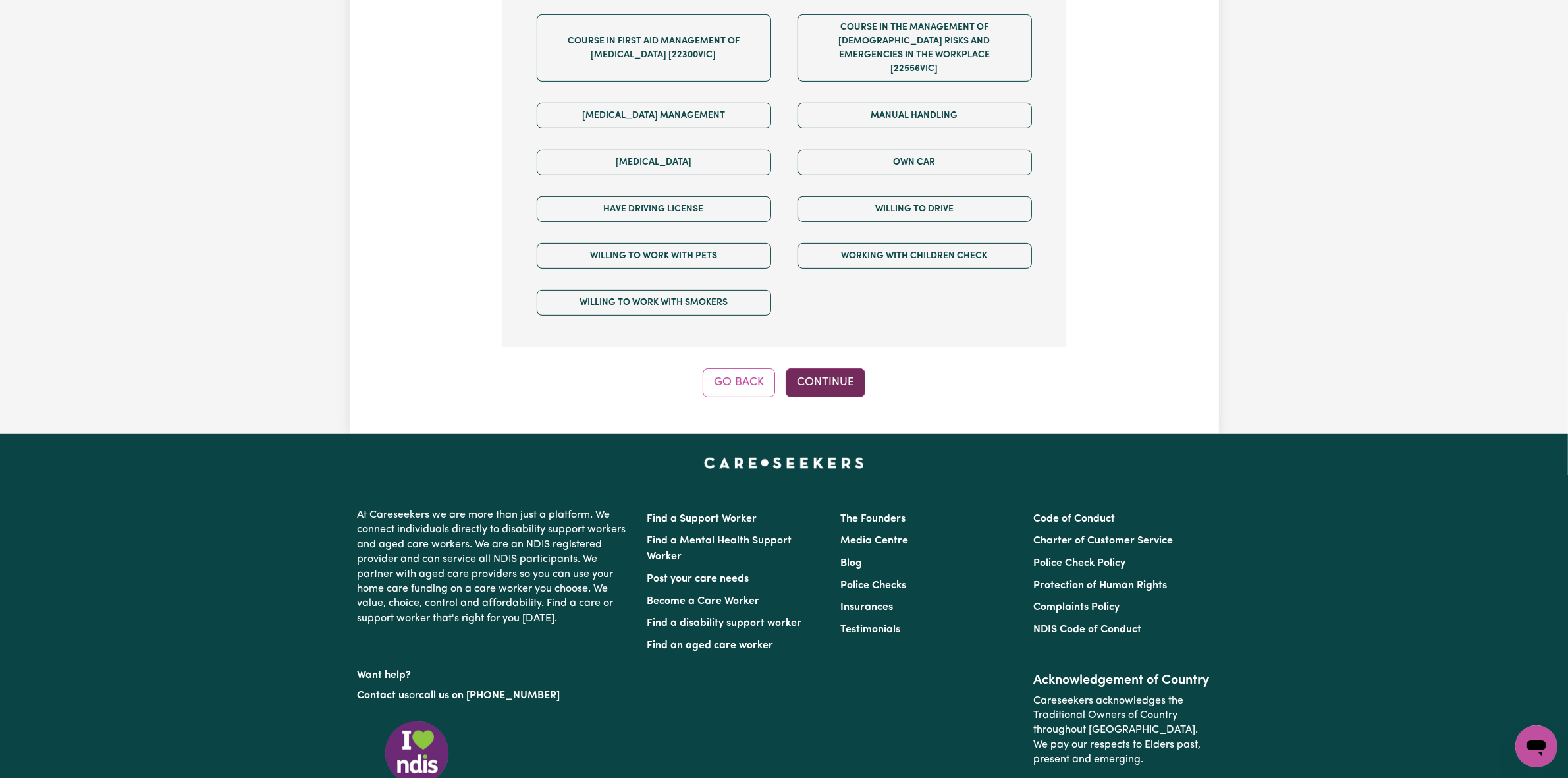
click at [845, 368] on button "Continue" at bounding box center [825, 382] width 79 height 29
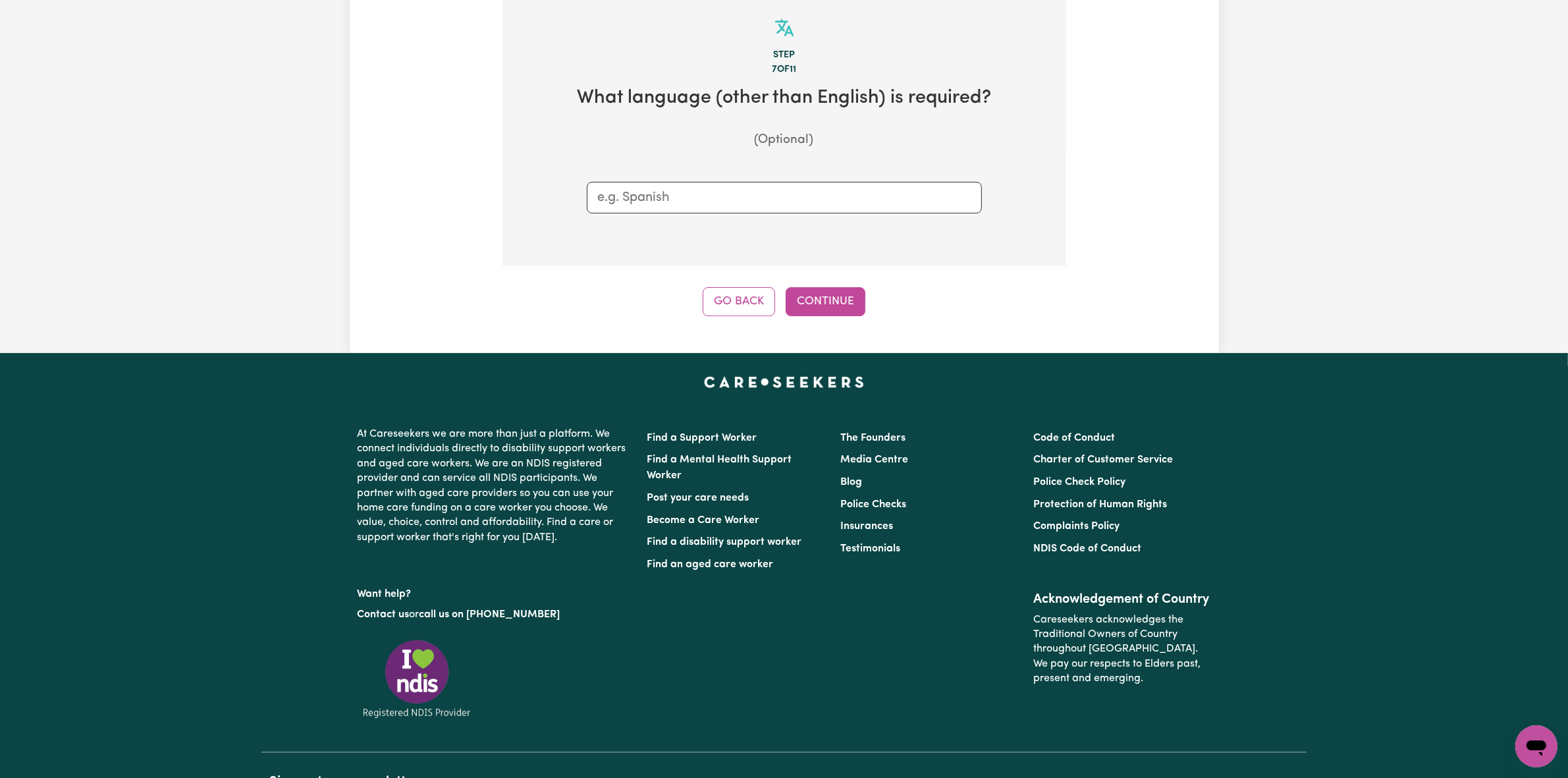
scroll to position [288, 0]
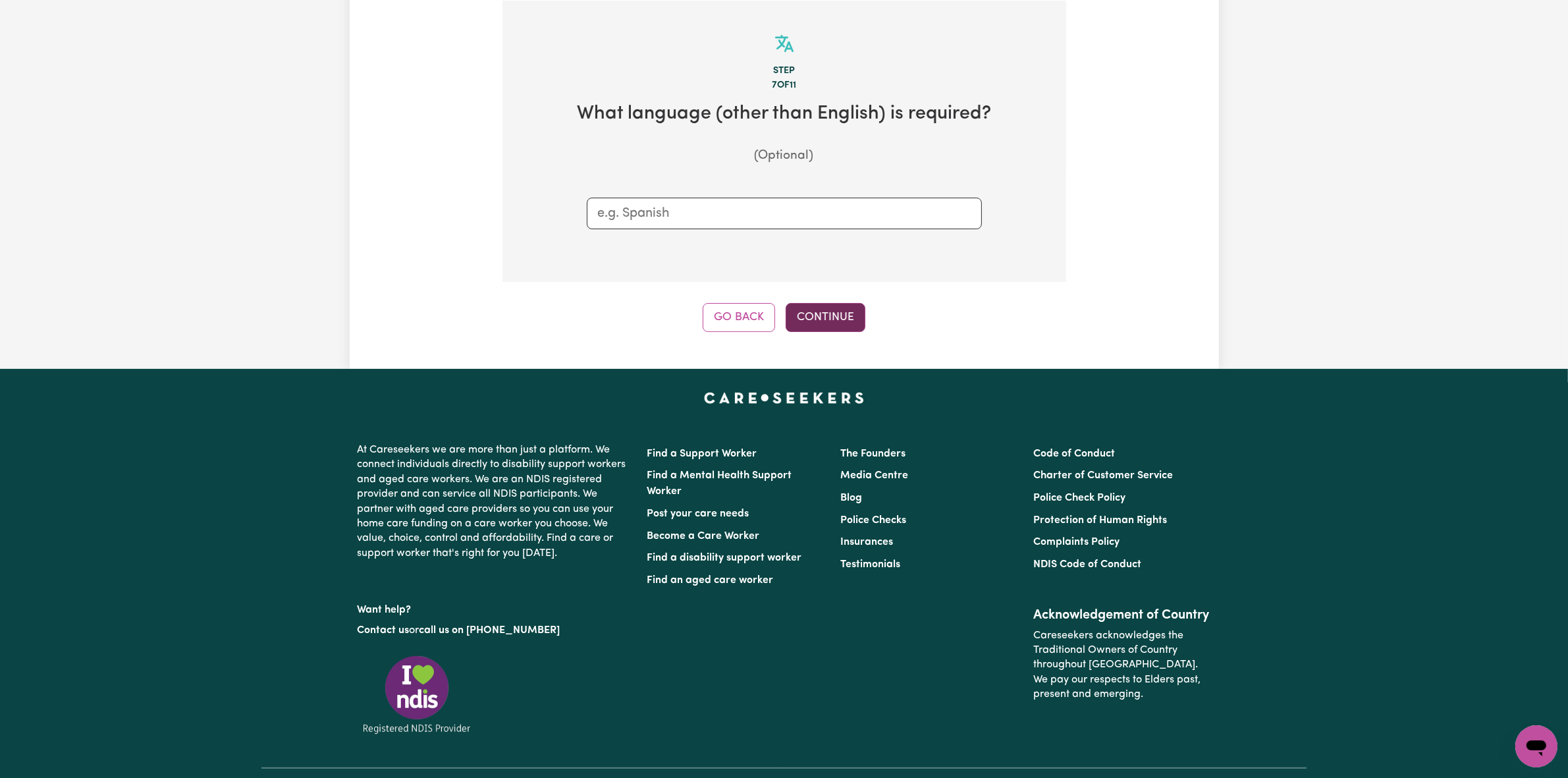
click at [843, 327] on button "Continue" at bounding box center [825, 317] width 79 height 29
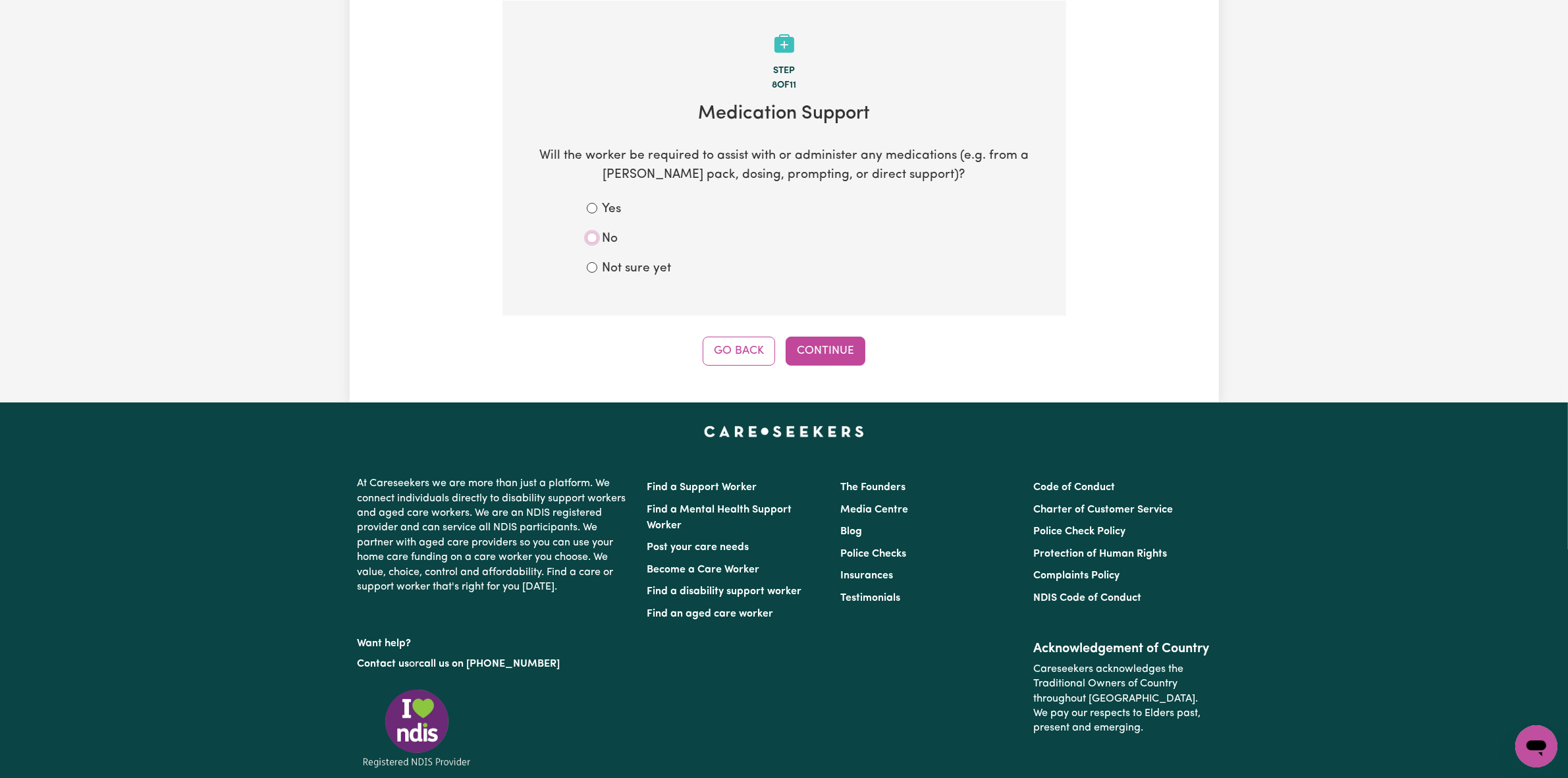
click at [594, 238] on input "No" at bounding box center [592, 238] width 10 height 10
radio input "true"
click at [810, 334] on div "Step 8 of 11 Medication Support Will the worker be required to assist with or a…" at bounding box center [784, 183] width 563 height 365
click at [819, 351] on button "Continue" at bounding box center [825, 350] width 79 height 29
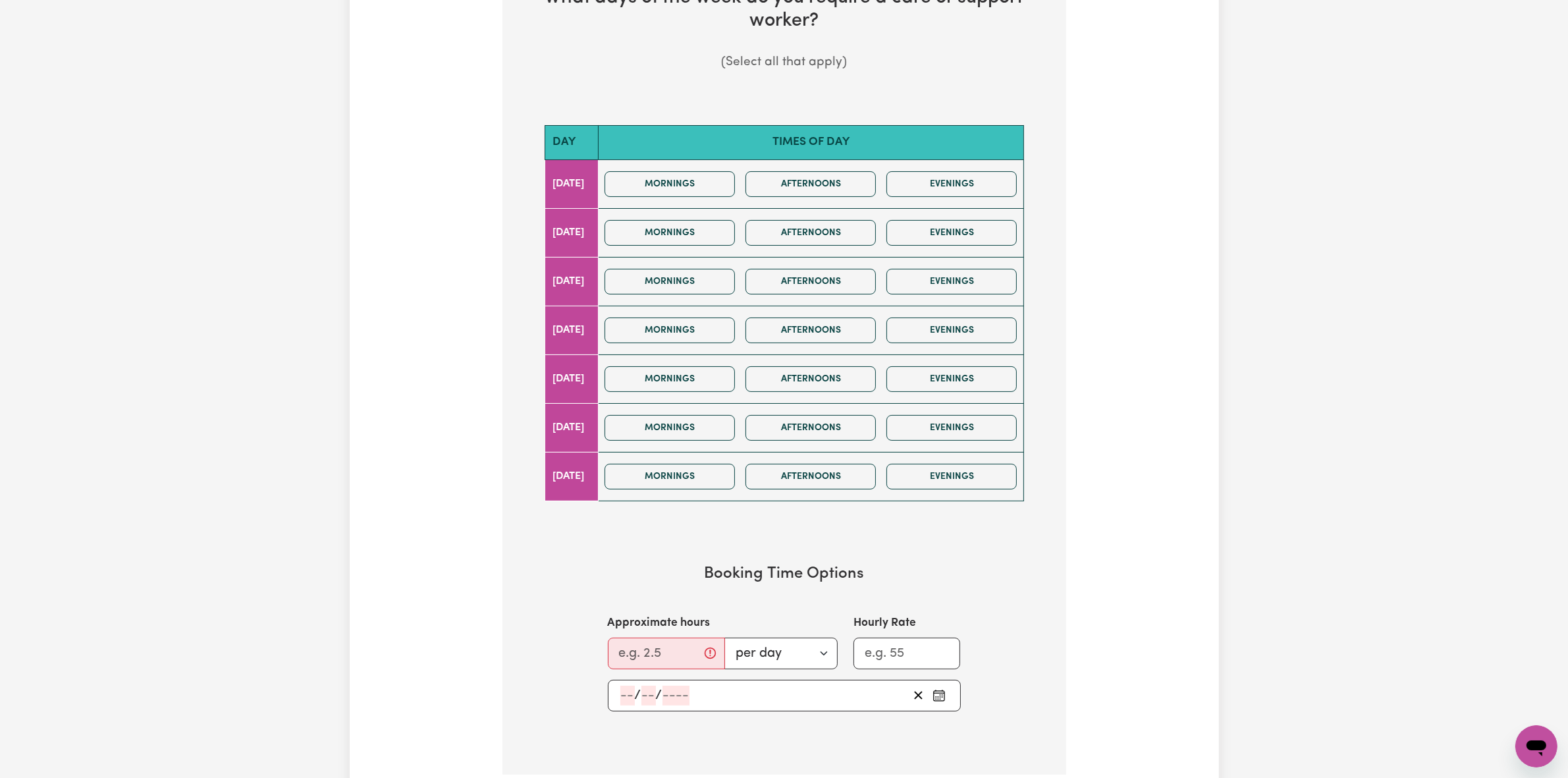
scroll to position [411, 0]
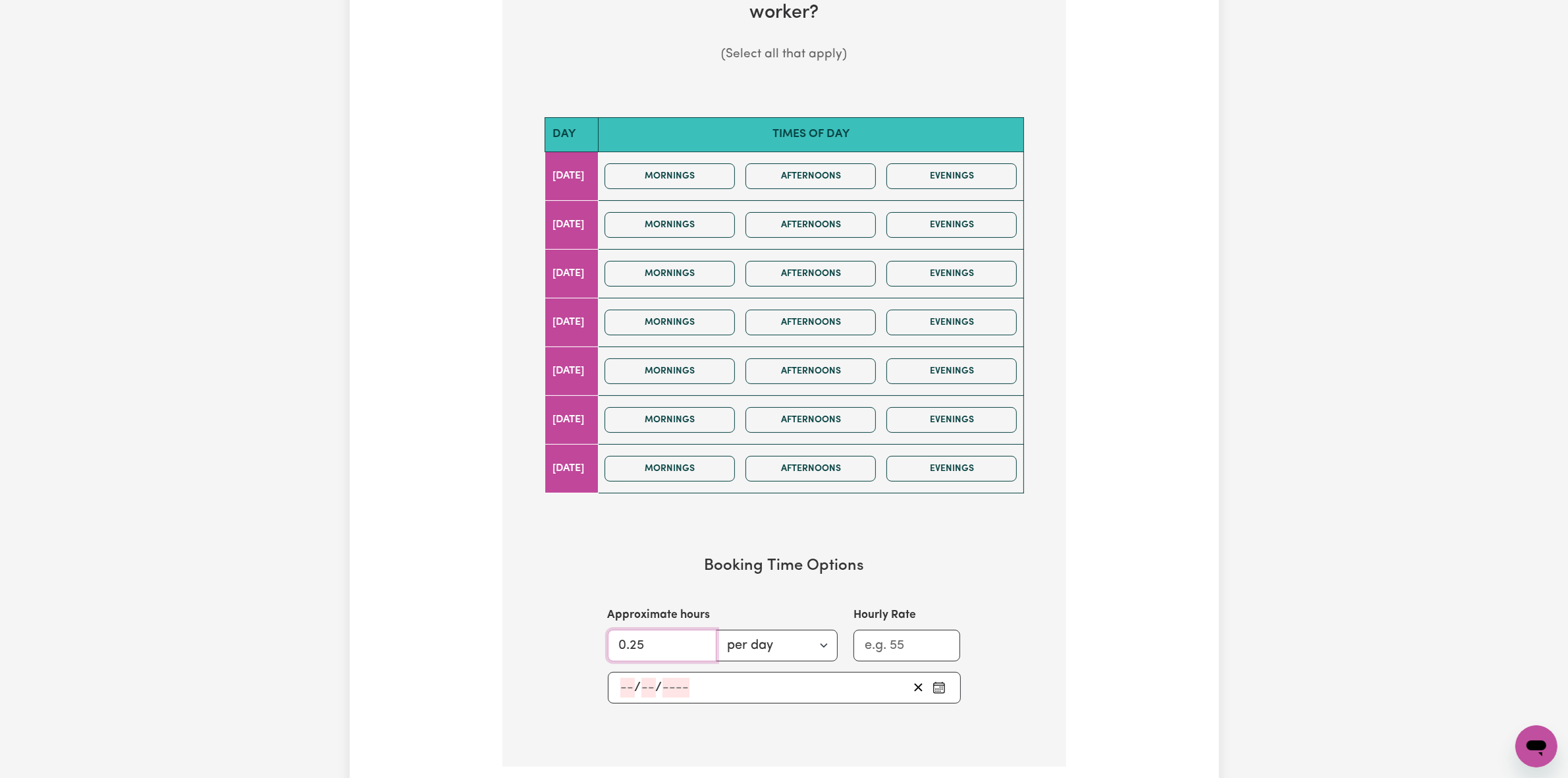
click at [689, 639] on input "0.25" at bounding box center [662, 645] width 108 height 31
click at [698, 639] on input "1.25" at bounding box center [662, 645] width 108 height 31
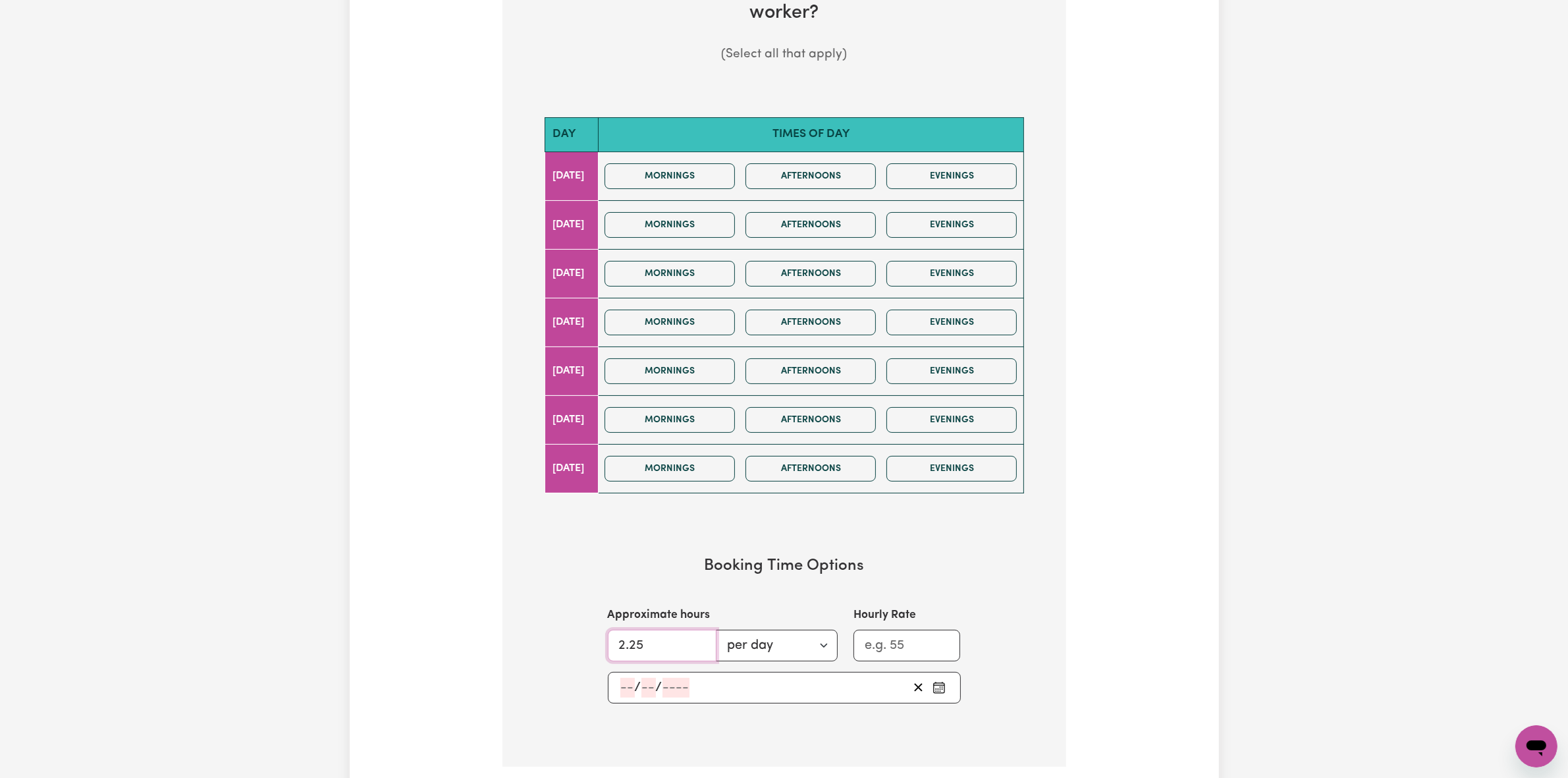
click at [698, 639] on input "2.25" at bounding box center [662, 645] width 108 height 31
type input "3.25"
click at [698, 639] on input "3.25" at bounding box center [662, 645] width 108 height 31
click at [791, 647] on select "per day per week" at bounding box center [777, 645] width 121 height 31
click at [1019, 665] on section "Booking Time Options Approximate hours 3.25 per day per week Hourly Rate / /" at bounding box center [784, 630] width 522 height 189
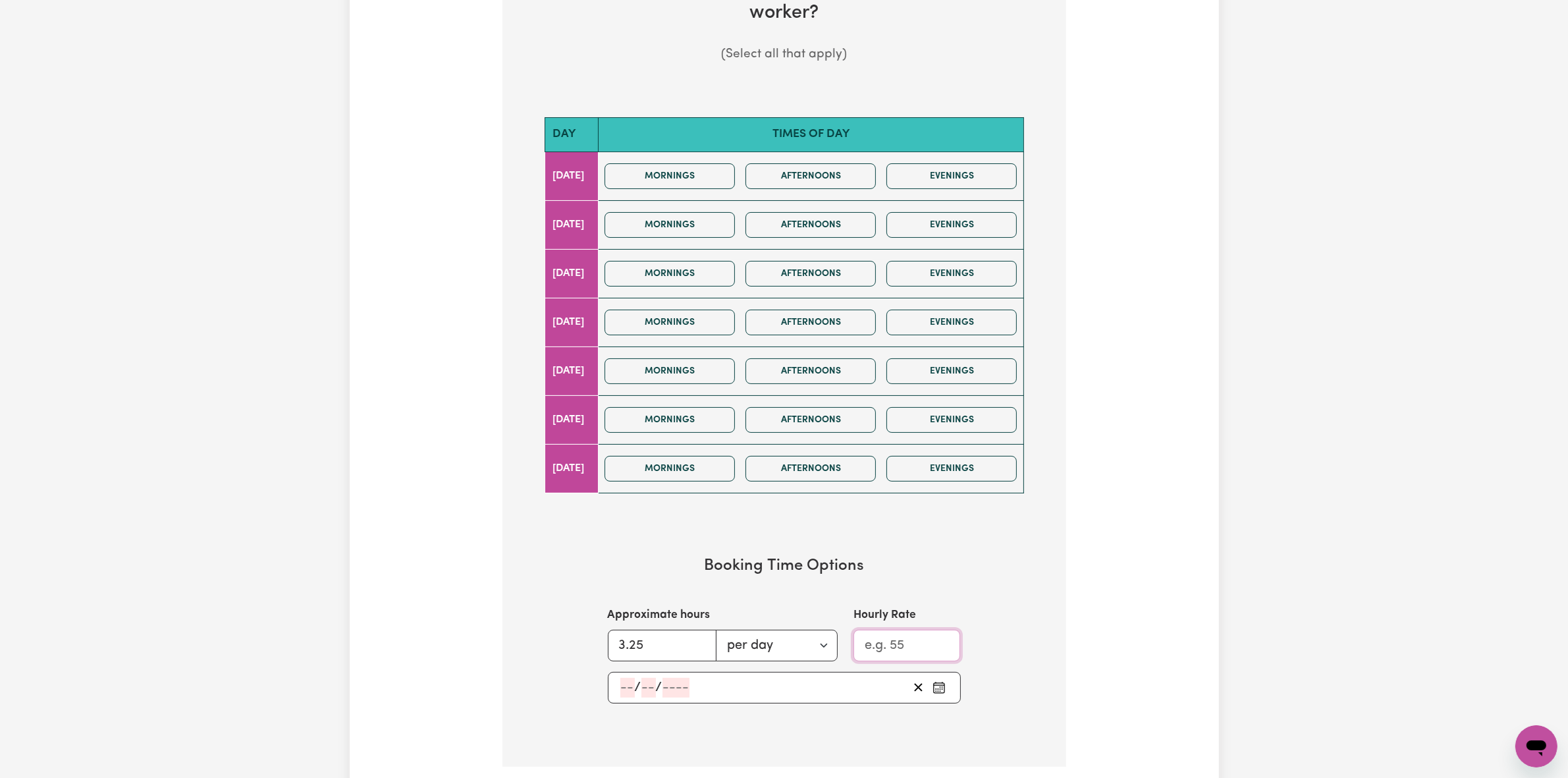
click at [929, 650] on input "Hourly Rate" at bounding box center [907, 645] width 107 height 31
type input "55"
click at [1212, 588] on div "Tell us your care and support requirements Welcome to Careseekers. We are excit…" at bounding box center [784, 244] width 869 height 1145
click at [705, 698] on div "/ /" at bounding box center [763, 687] width 289 height 20
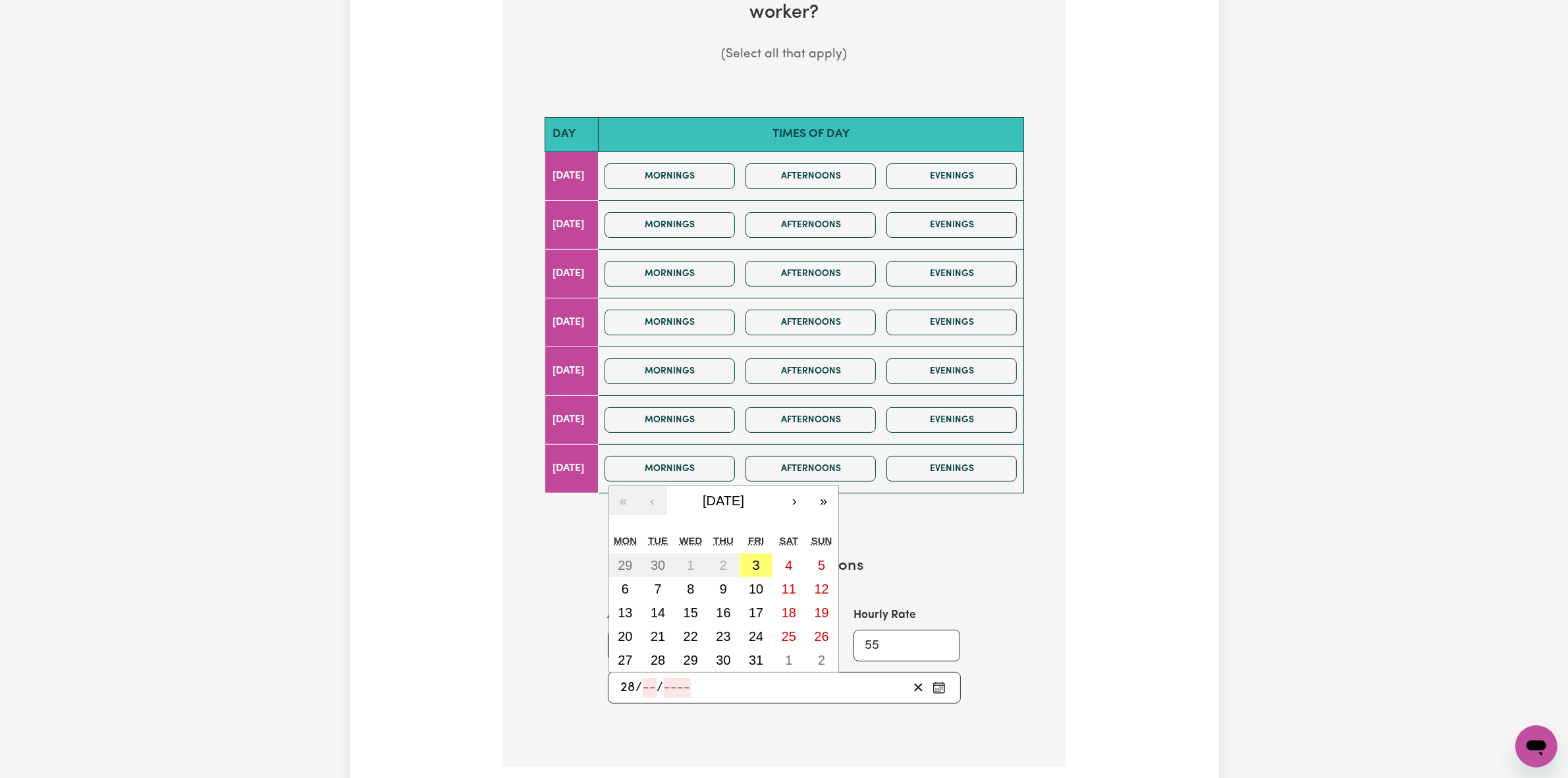
type input "28"
type input "12"
type input "202"
type input "[DATE]"
type input "2025"
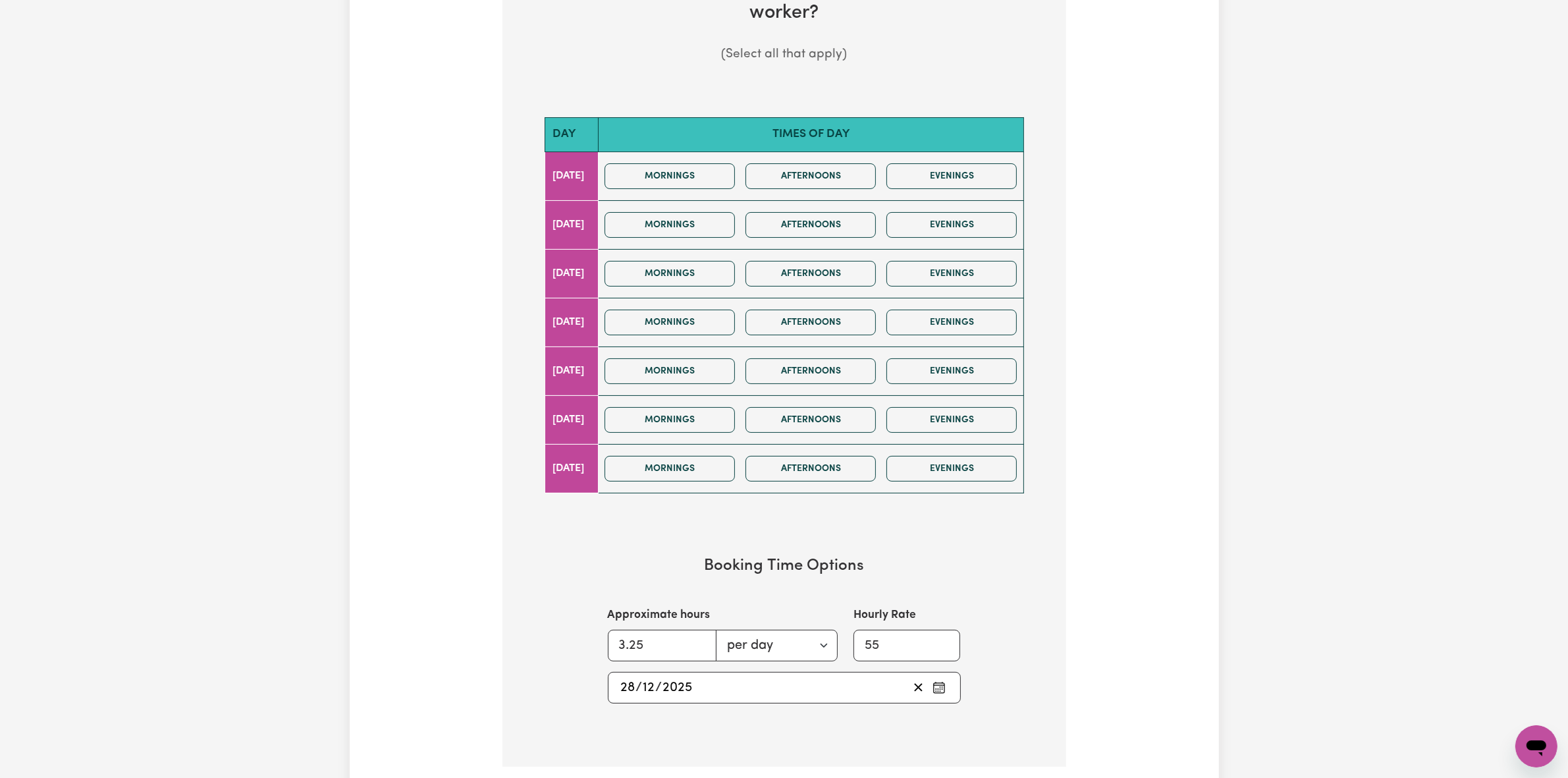
click at [1201, 567] on div "Tell us your care and support requirements Welcome to Careseekers. We are excit…" at bounding box center [784, 244] width 869 height 1145
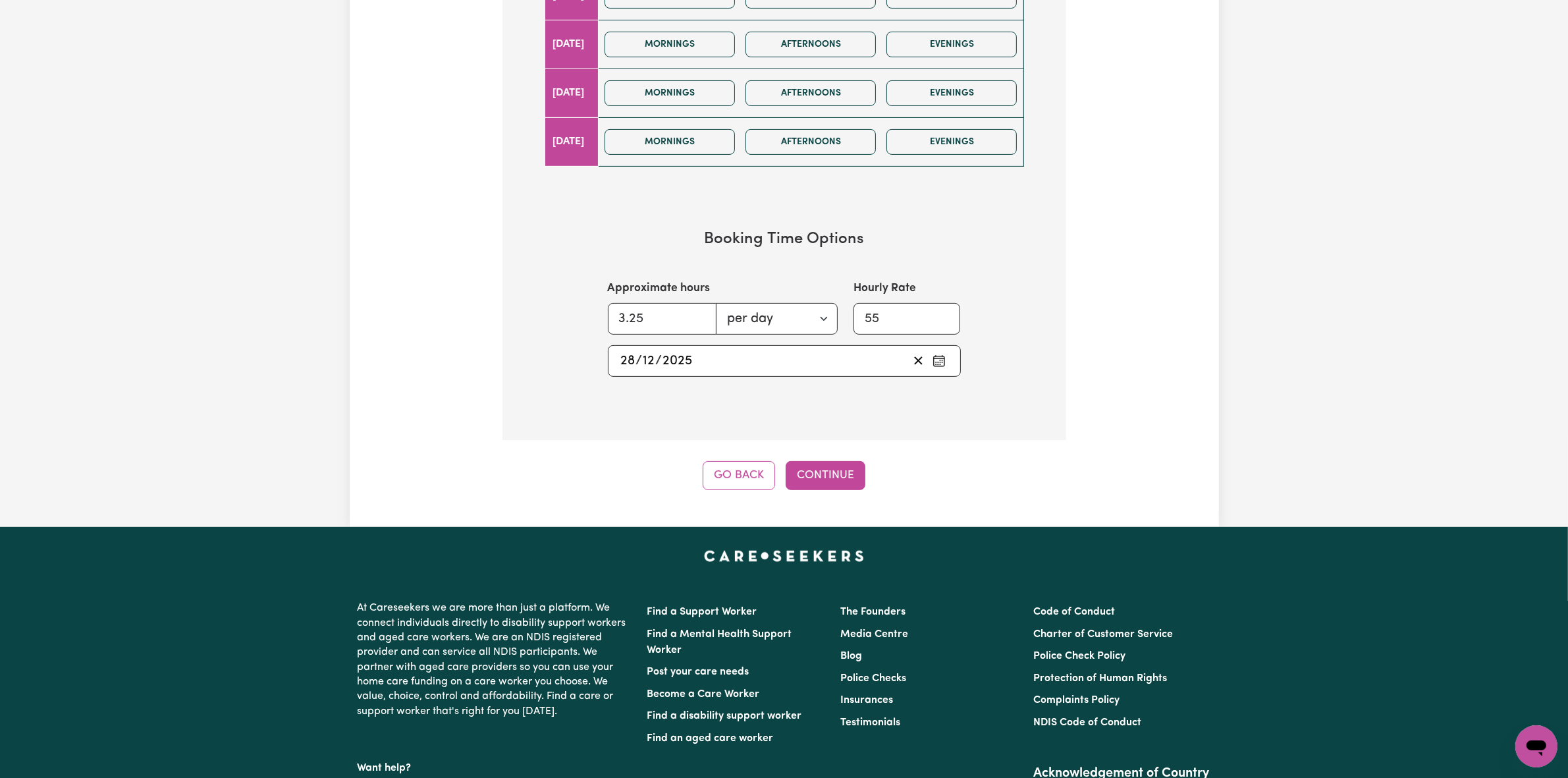
scroll to position [823, 0]
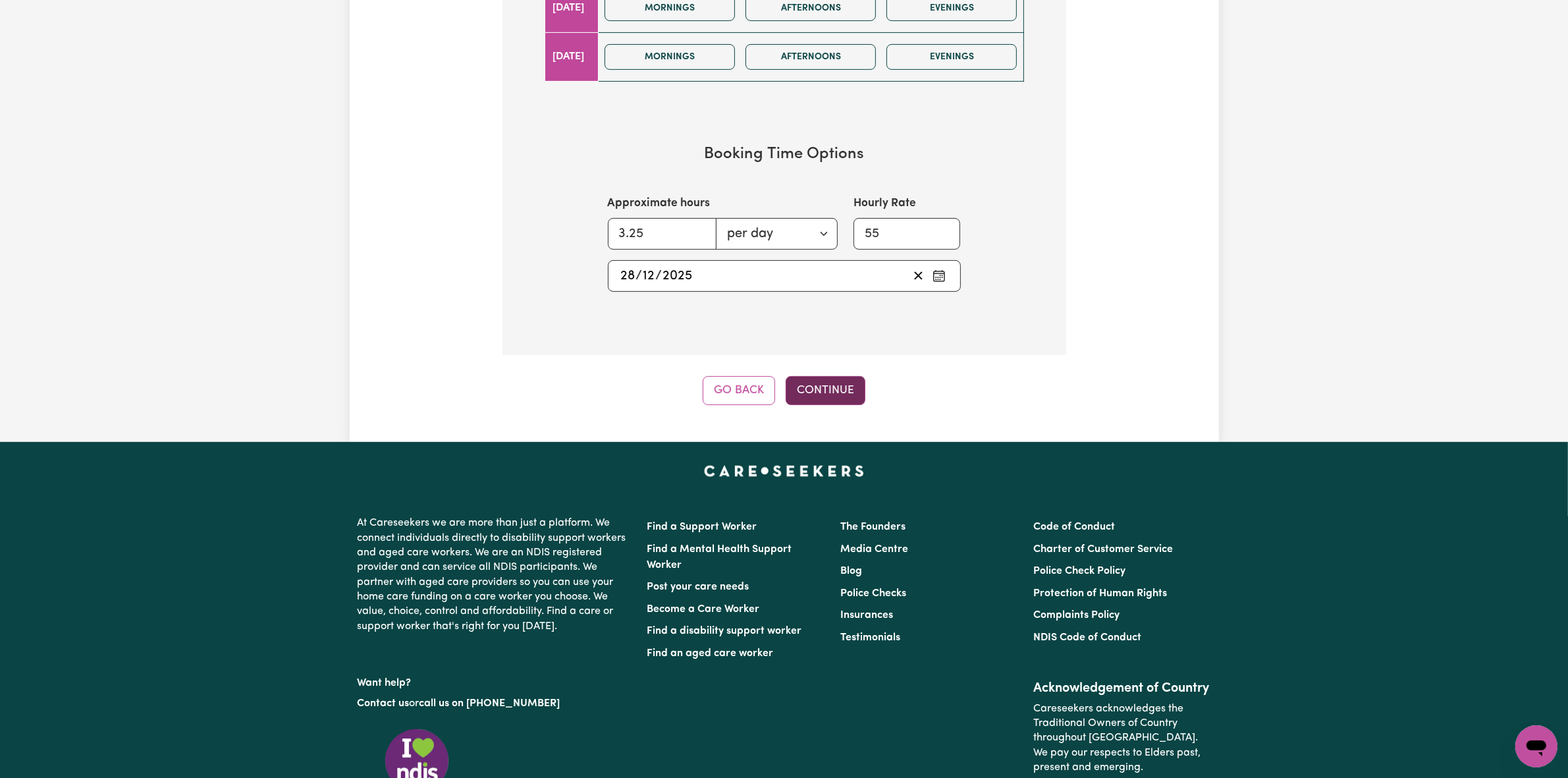
click at [838, 386] on button "Continue" at bounding box center [825, 390] width 79 height 29
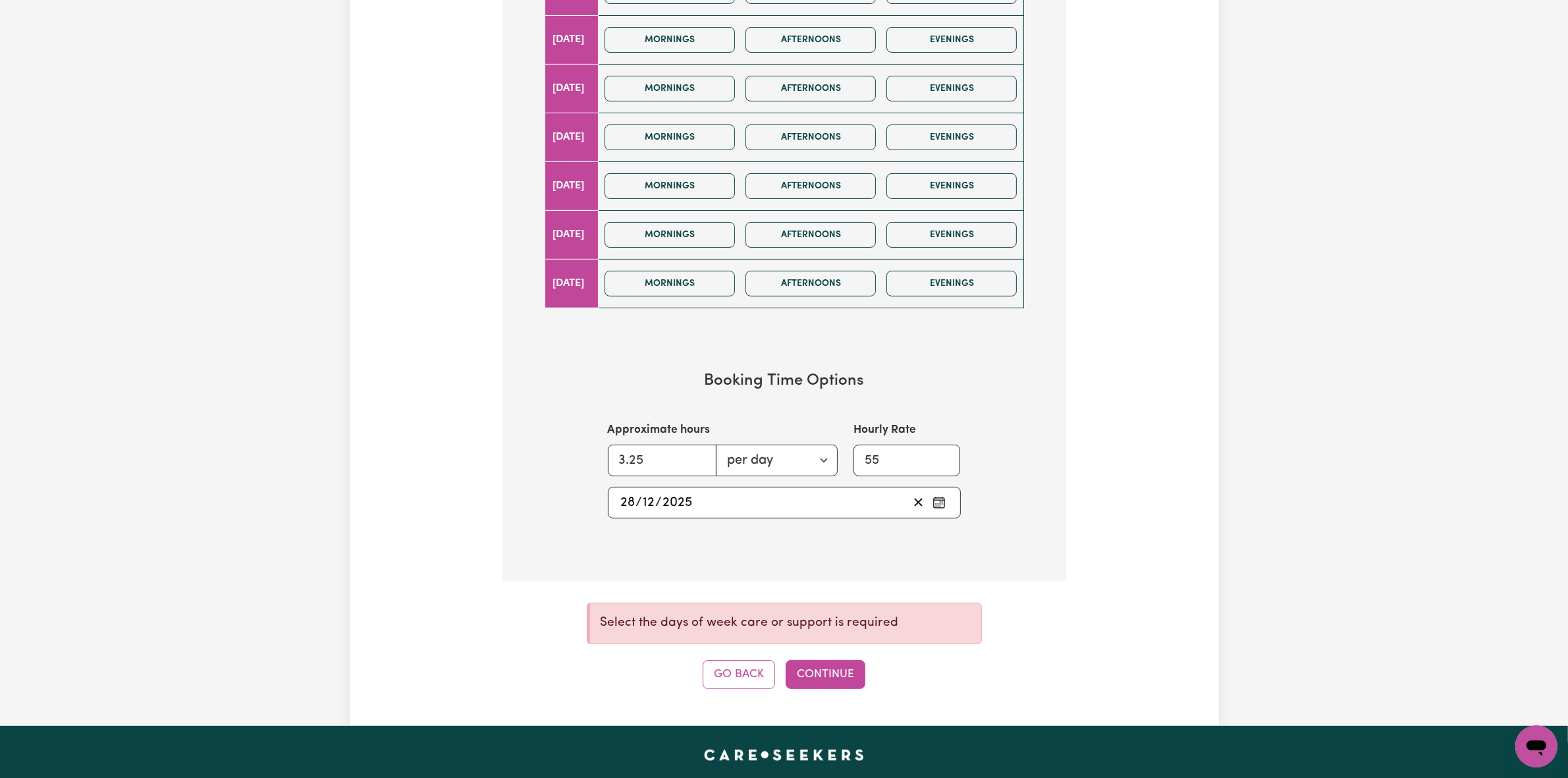
scroll to position [494, 0]
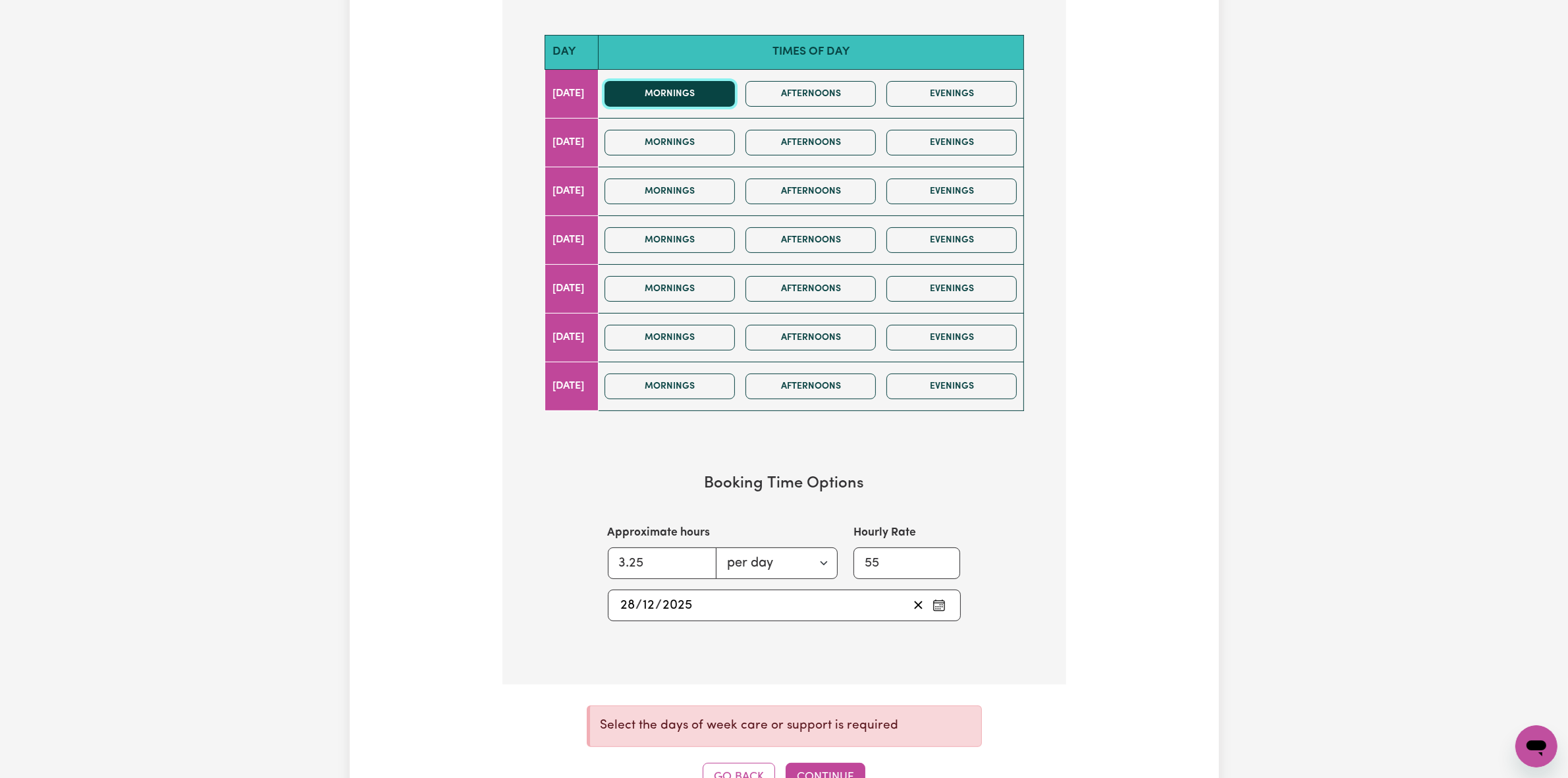
click at [708, 93] on button "Mornings" at bounding box center [669, 93] width 130 height 25
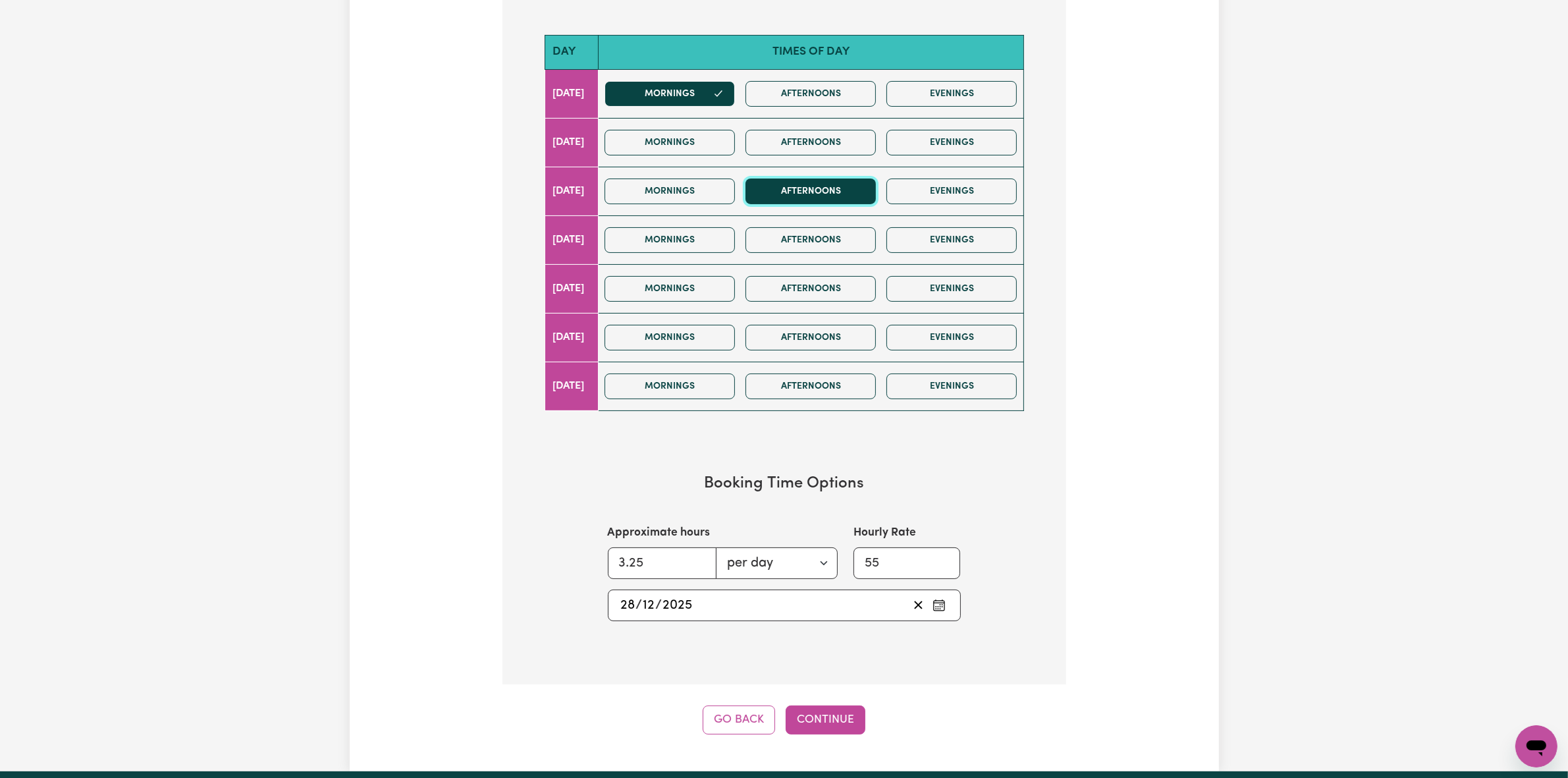
click at [848, 183] on button "Afternoons" at bounding box center [811, 190] width 130 height 25
click at [732, 231] on button "Mornings" at bounding box center [669, 239] width 130 height 25
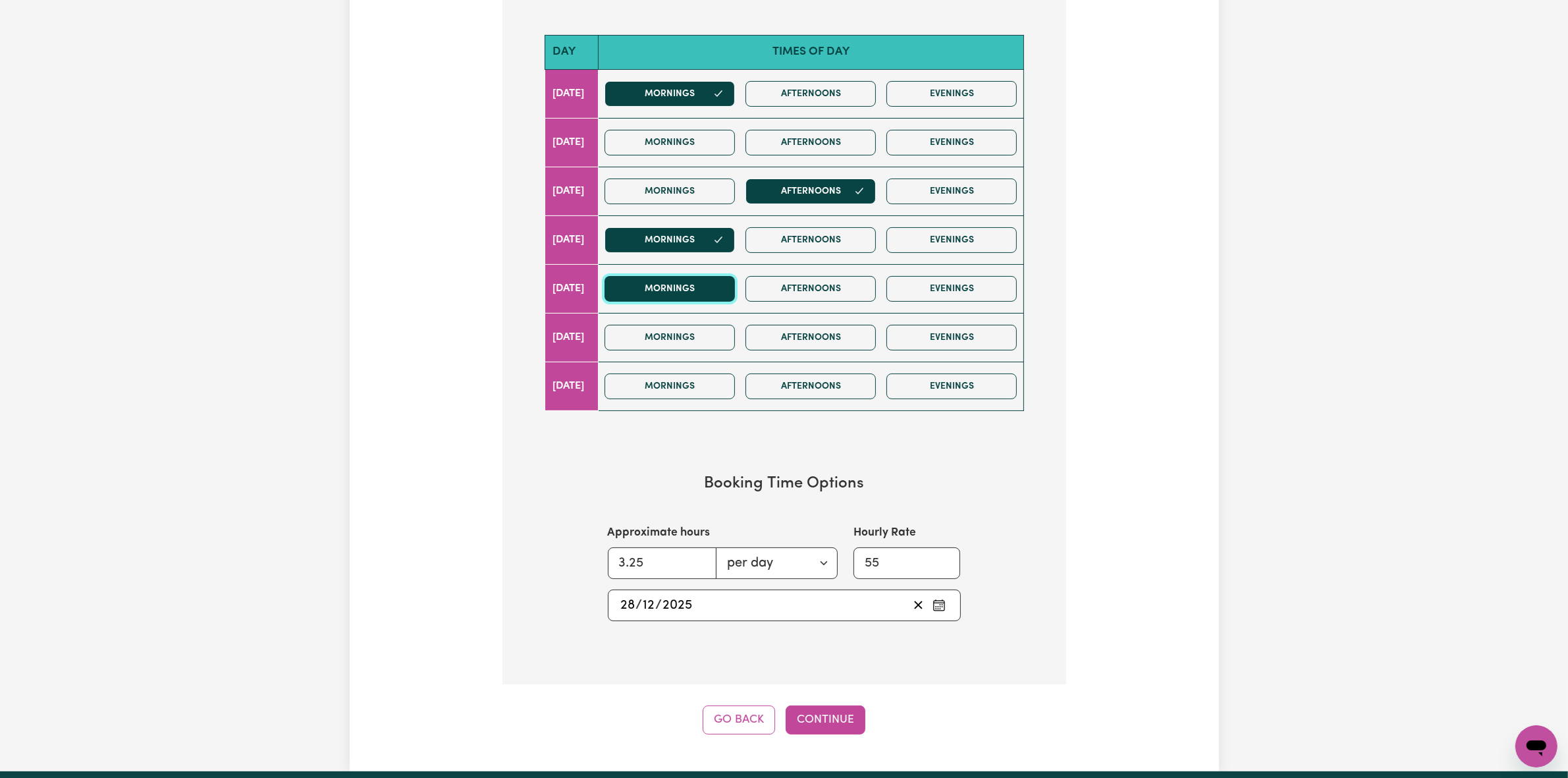
click at [735, 288] on button "Mornings" at bounding box center [669, 288] width 130 height 25
click at [809, 732] on button "Continue" at bounding box center [825, 719] width 79 height 29
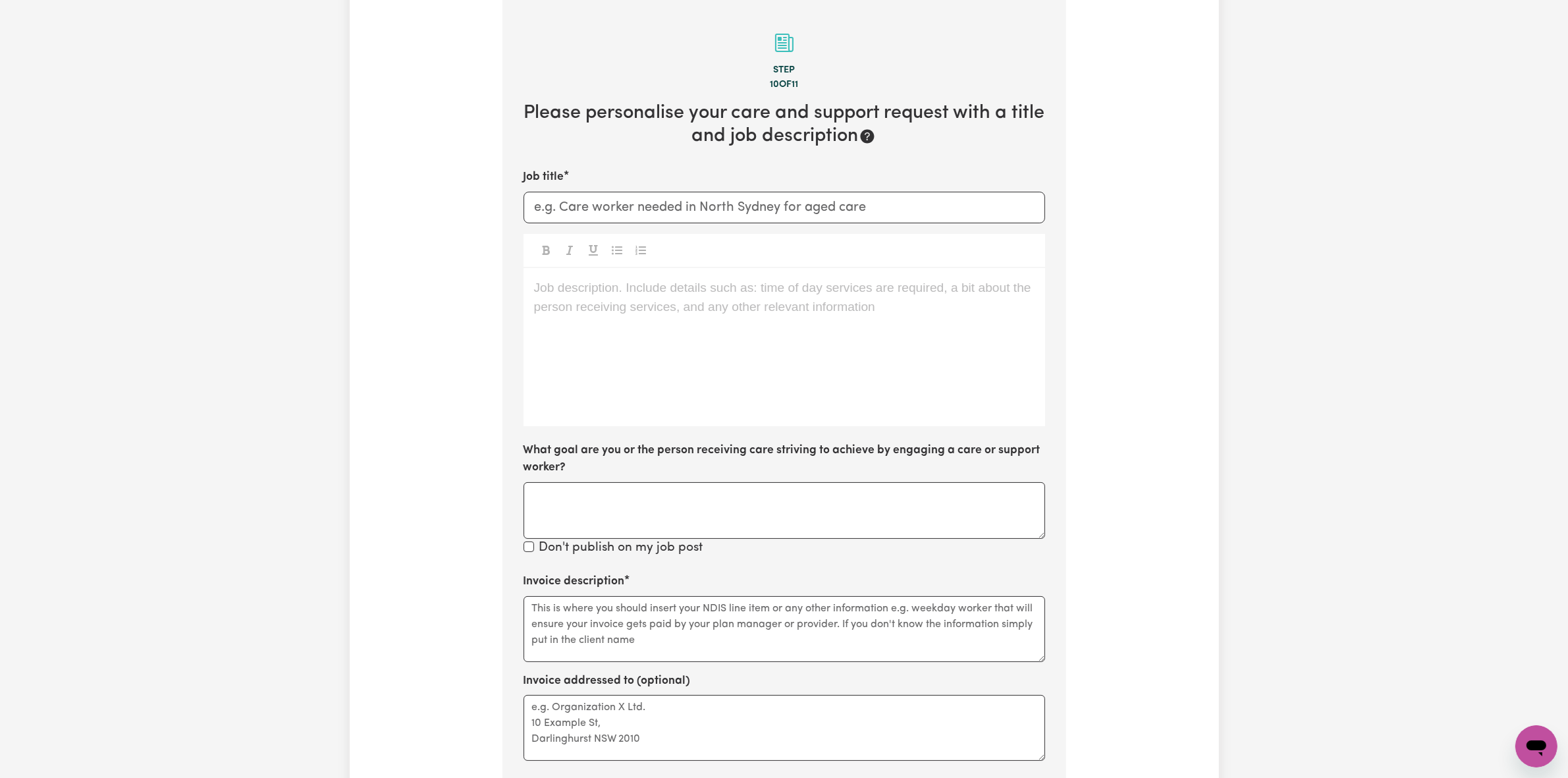
scroll to position [288, 0]
click at [796, 337] on div "Job description. Include details such as: time of day services are required, a …" at bounding box center [784, 348] width 522 height 158
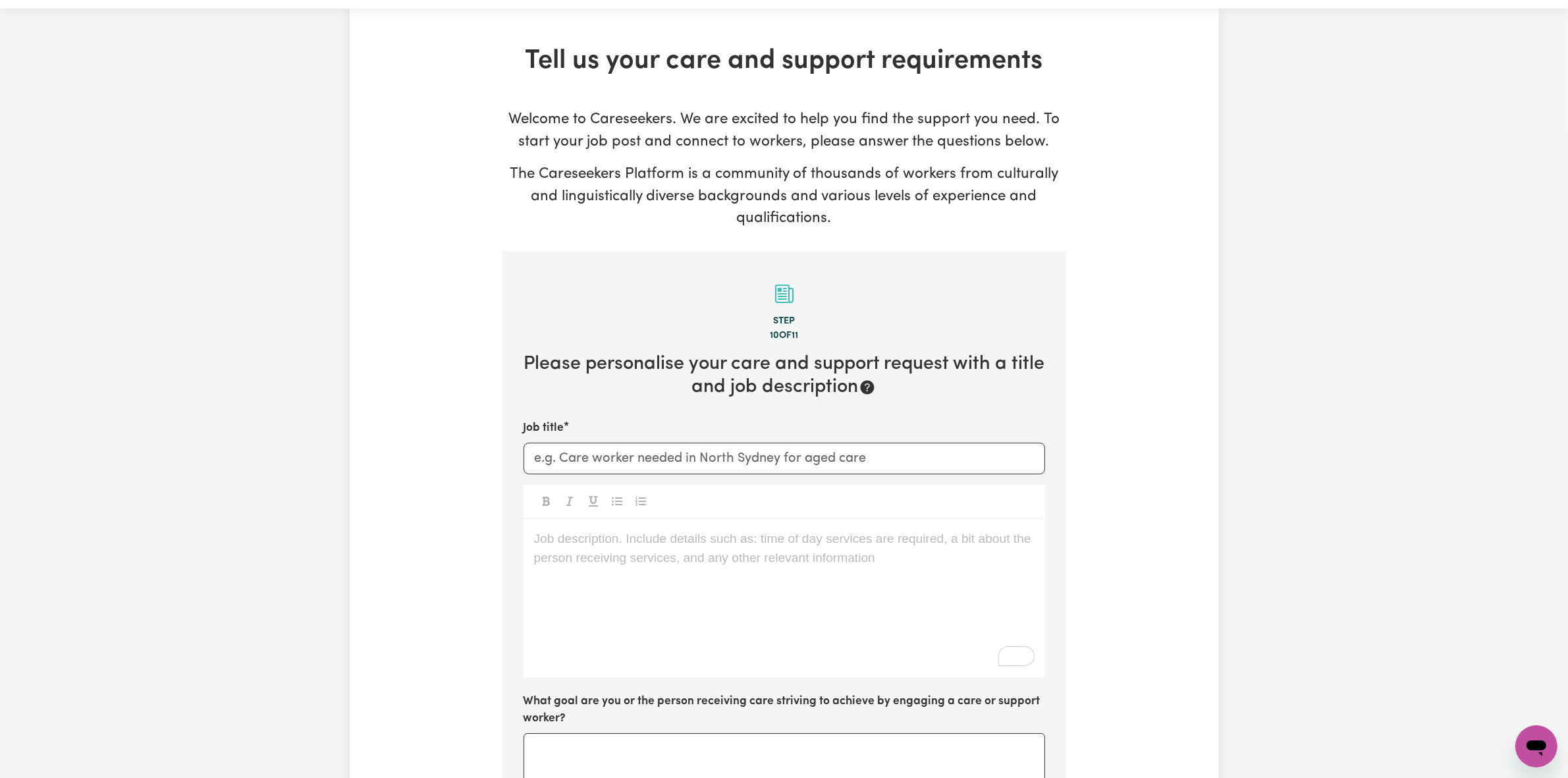
scroll to position [0, 0]
